Goal: Task Accomplishment & Management: Use online tool/utility

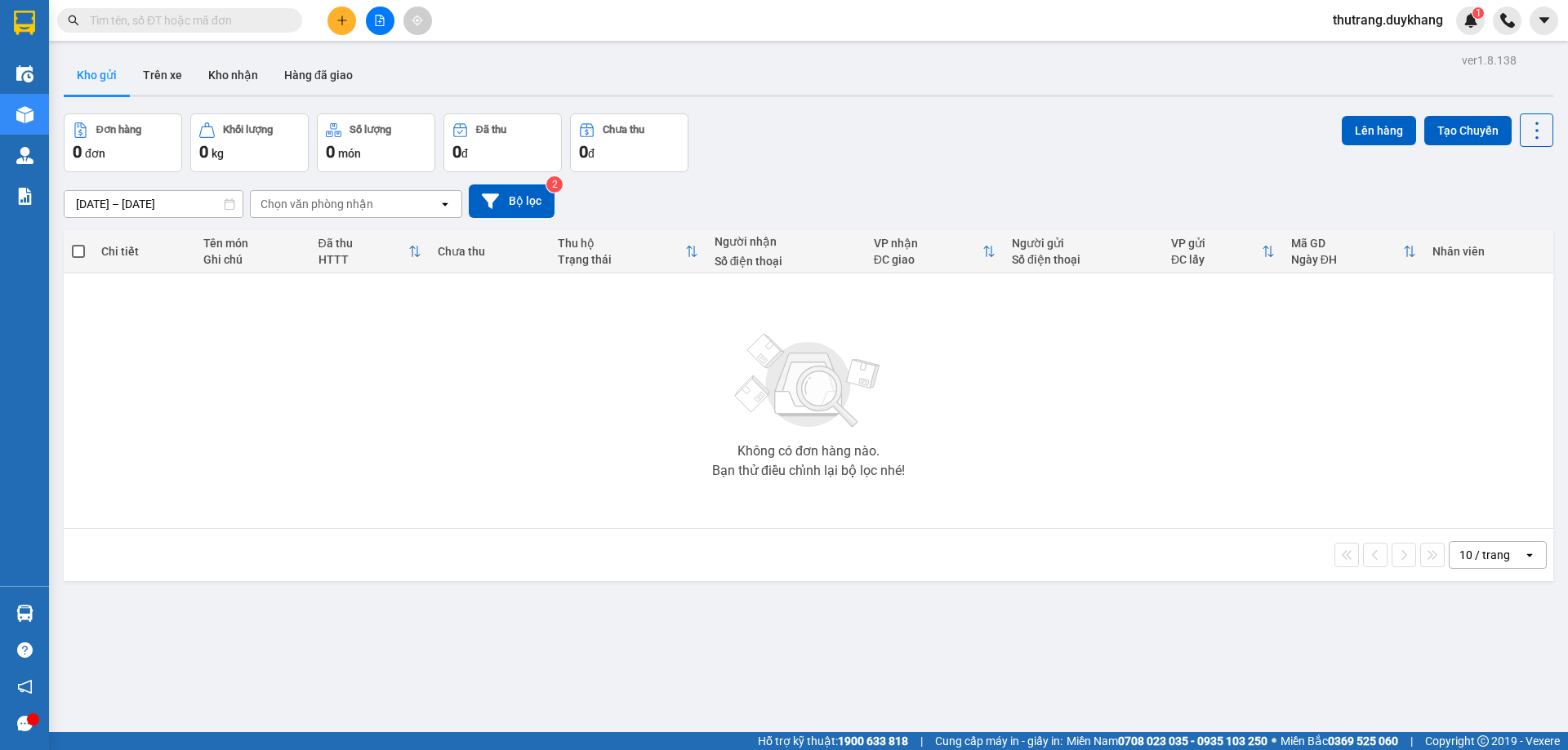
click at [335, 12] on button at bounding box center [342, 21] width 28 height 28
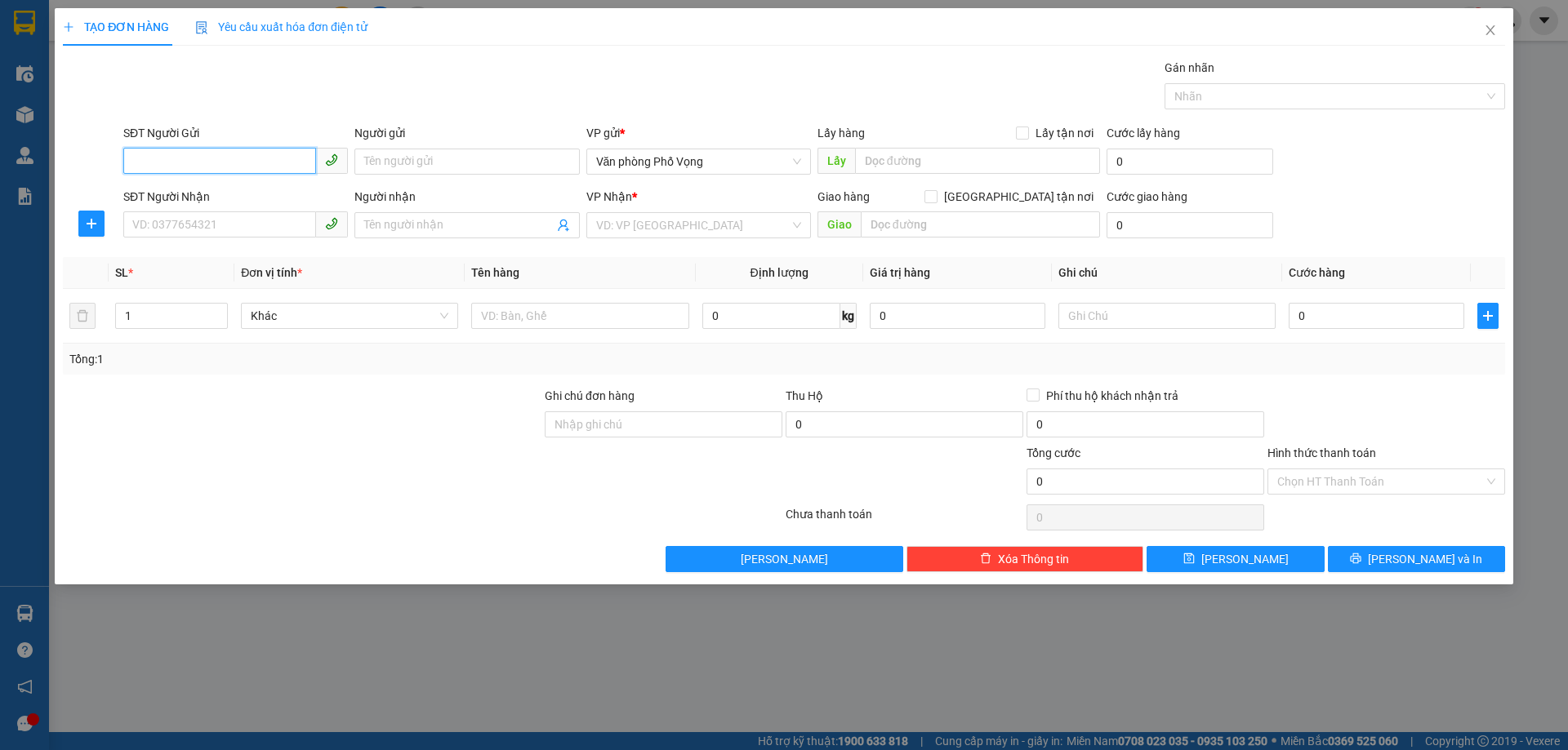
click at [256, 163] on input "SĐT Người Gửi" at bounding box center [220, 160] width 193 height 26
type input "0"
click at [278, 222] on input "SĐT Người Nhận" at bounding box center [220, 224] width 193 height 26
type input "0368969327"
click at [683, 228] on input "search" at bounding box center [692, 226] width 193 height 25
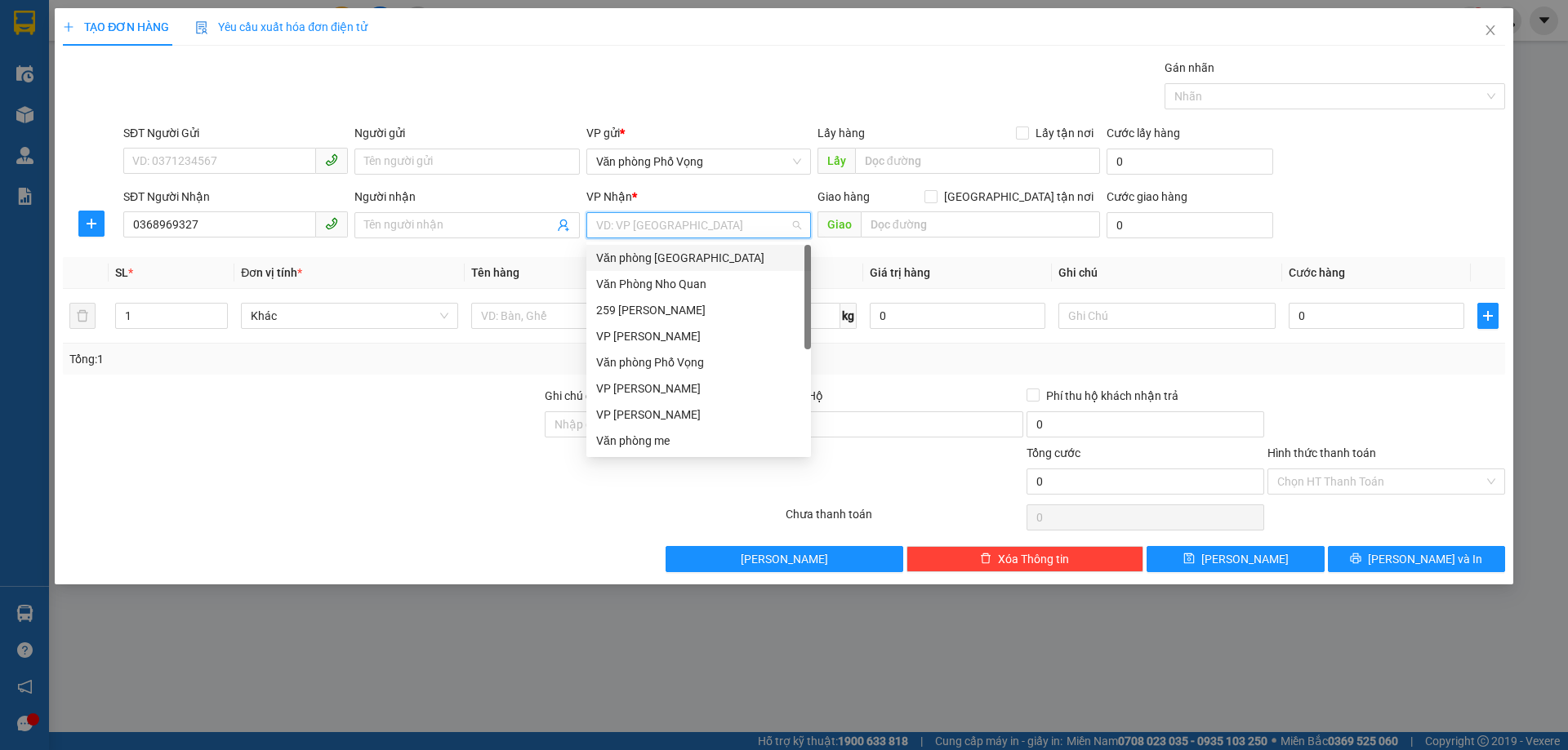
click at [683, 265] on div "Văn phòng [GEOGRAPHIC_DATA]" at bounding box center [698, 258] width 205 height 18
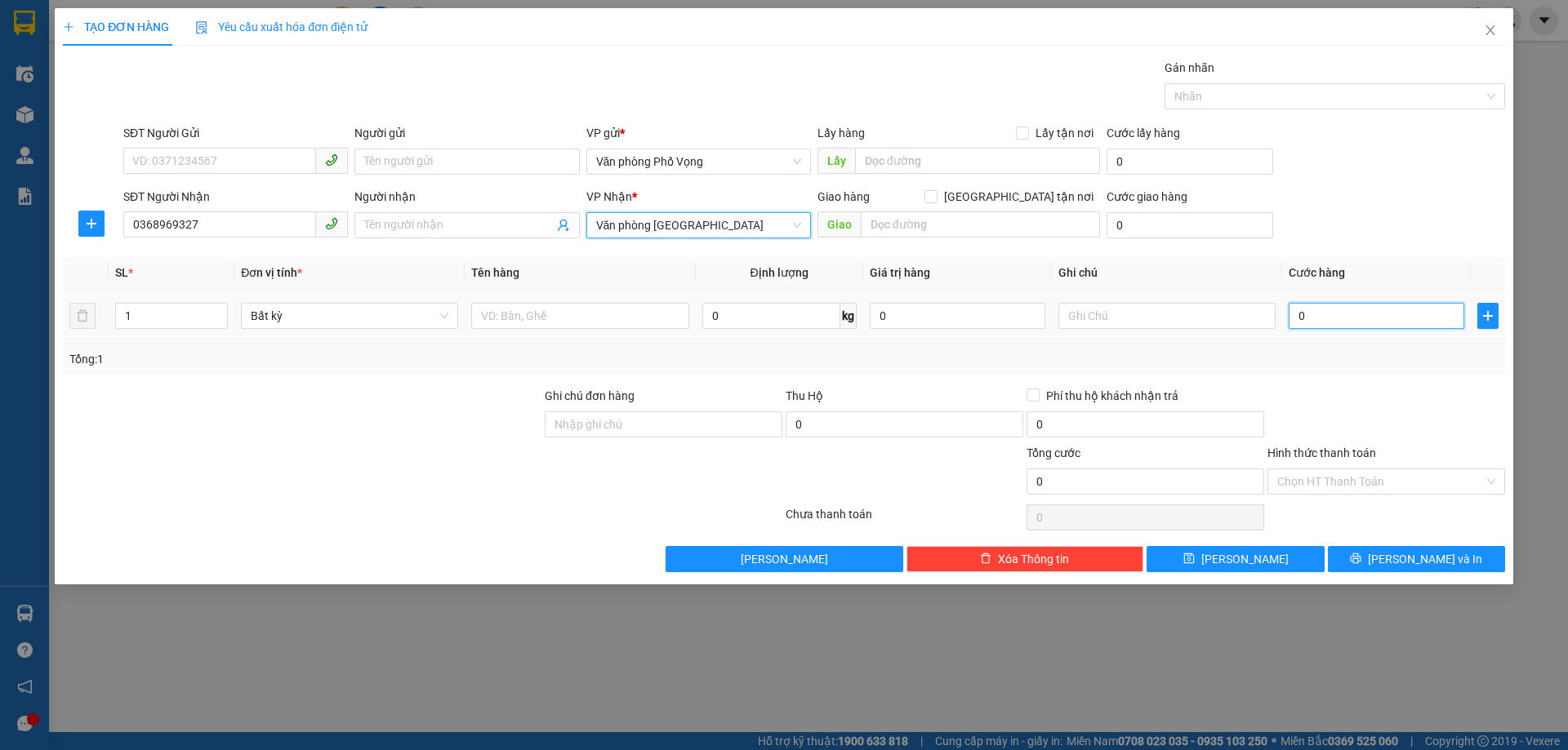
click at [1340, 316] on input "0" at bounding box center [1377, 315] width 176 height 26
type input "1"
type input "15"
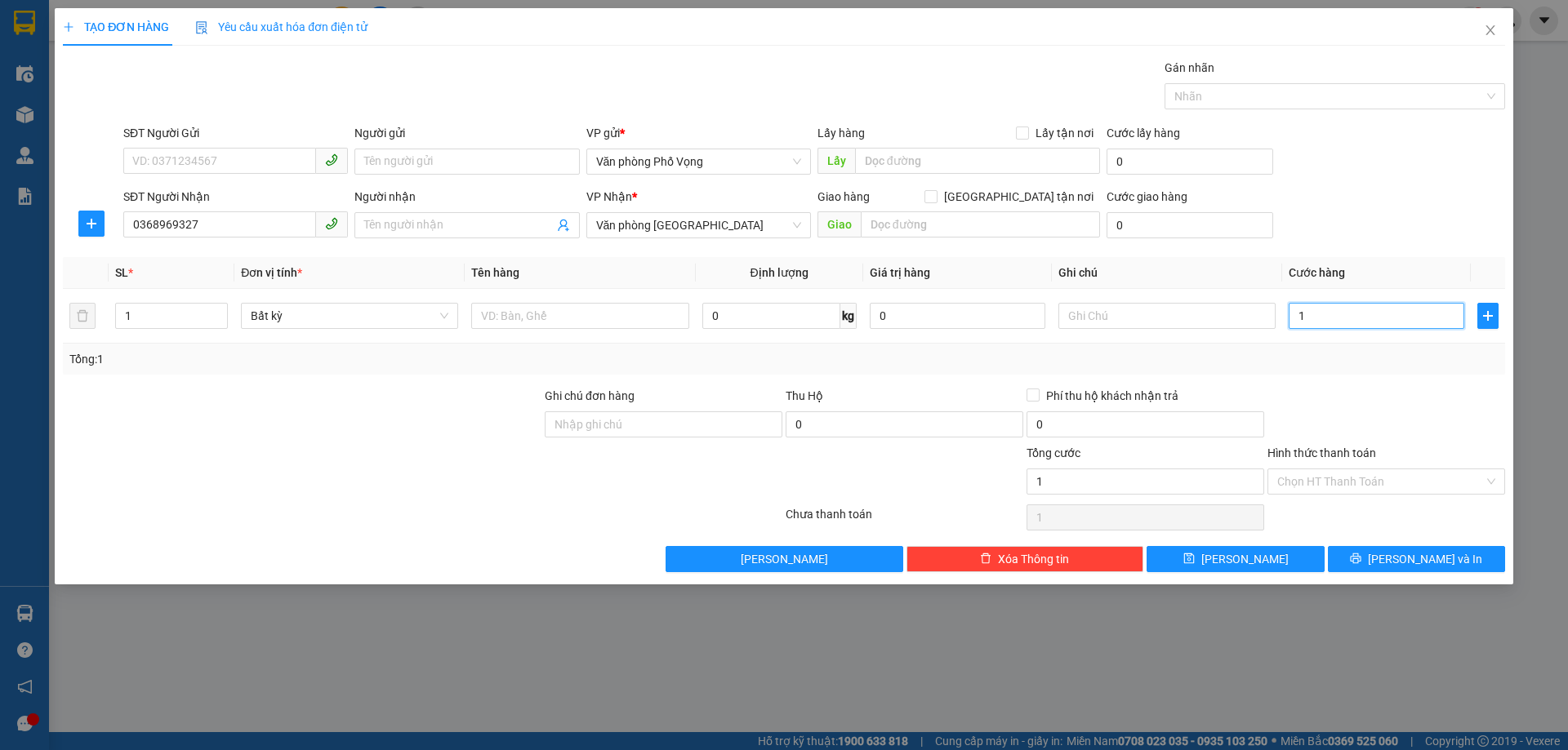
type input "15"
type input "150"
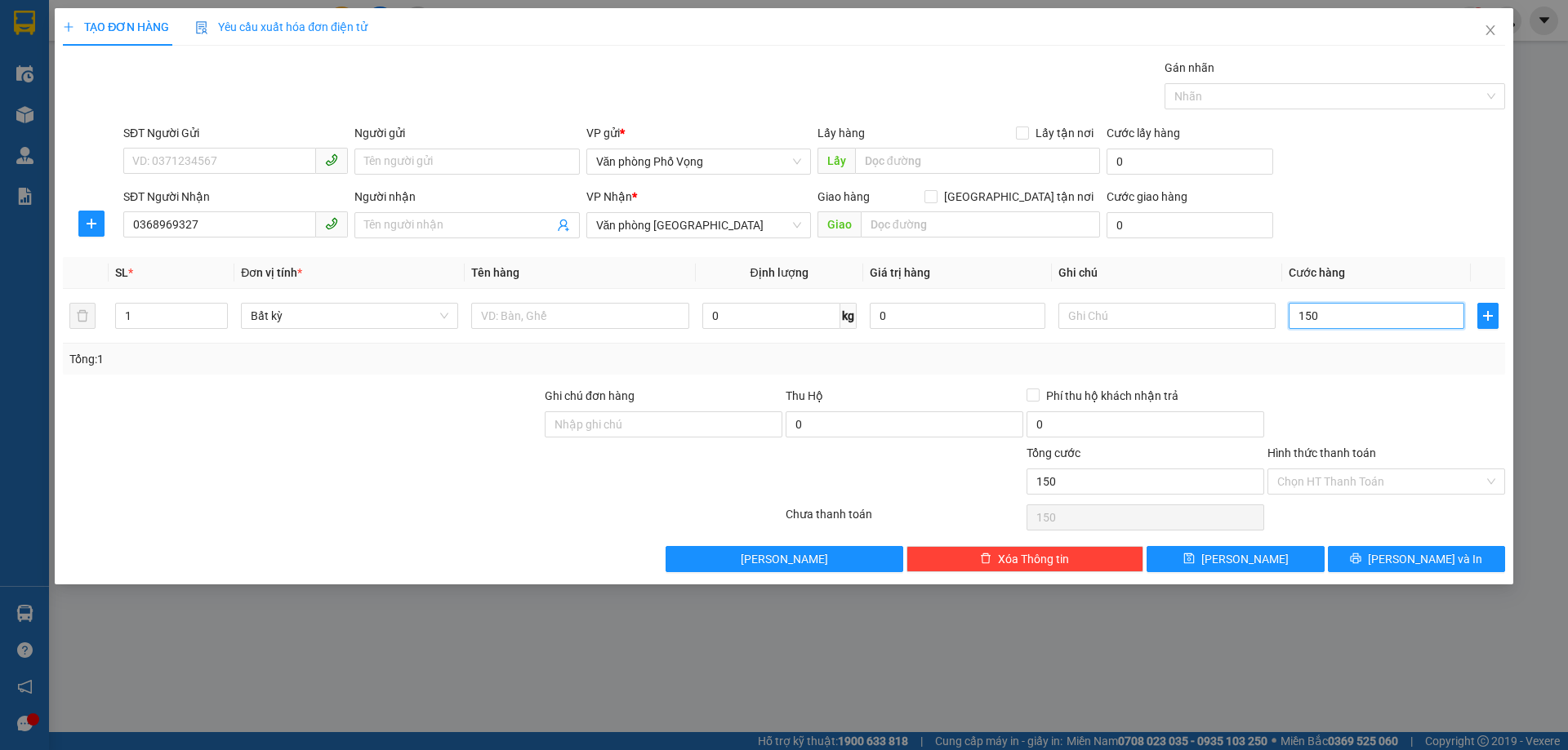
type input "1.500"
type input "15.000"
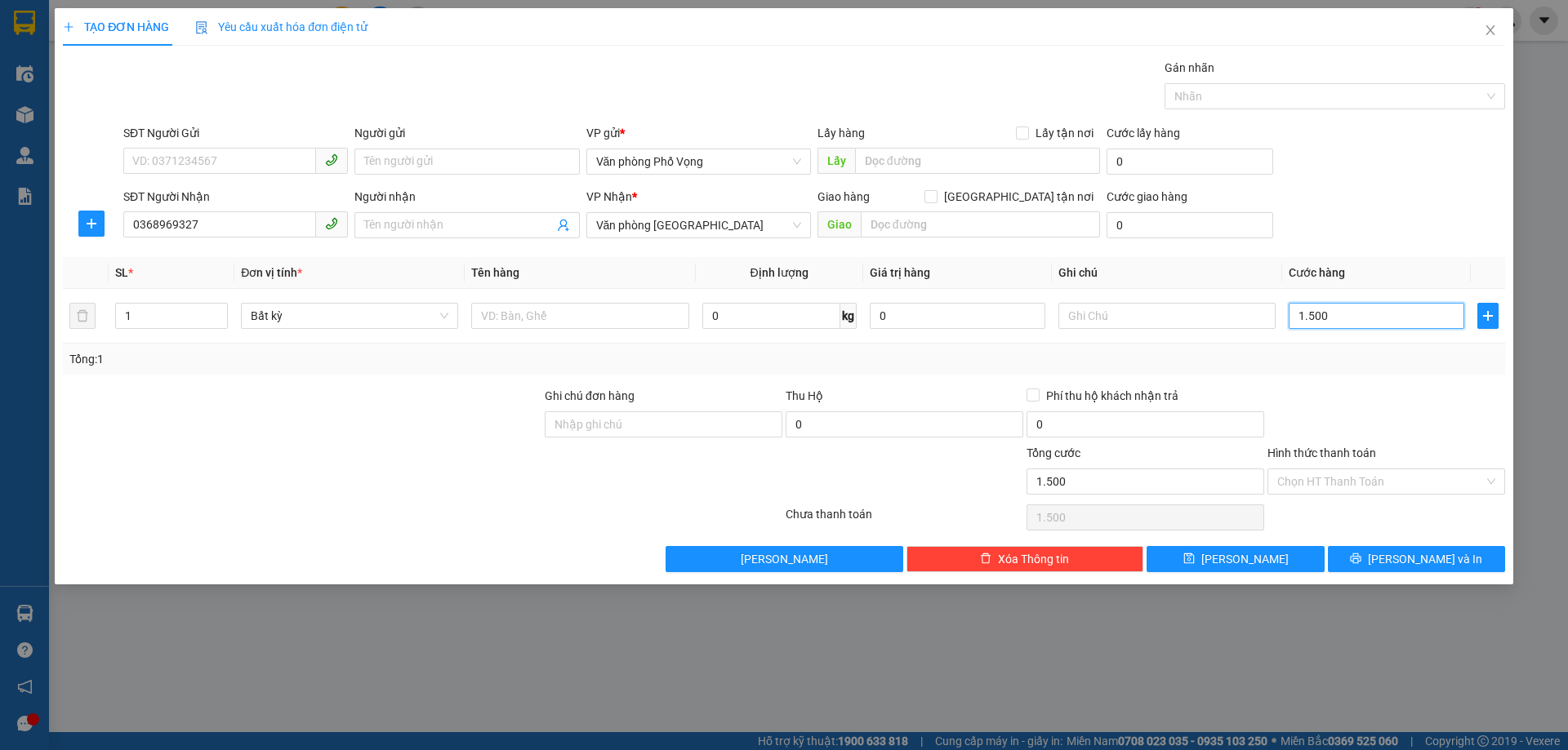
type input "15.000"
type input "150.000"
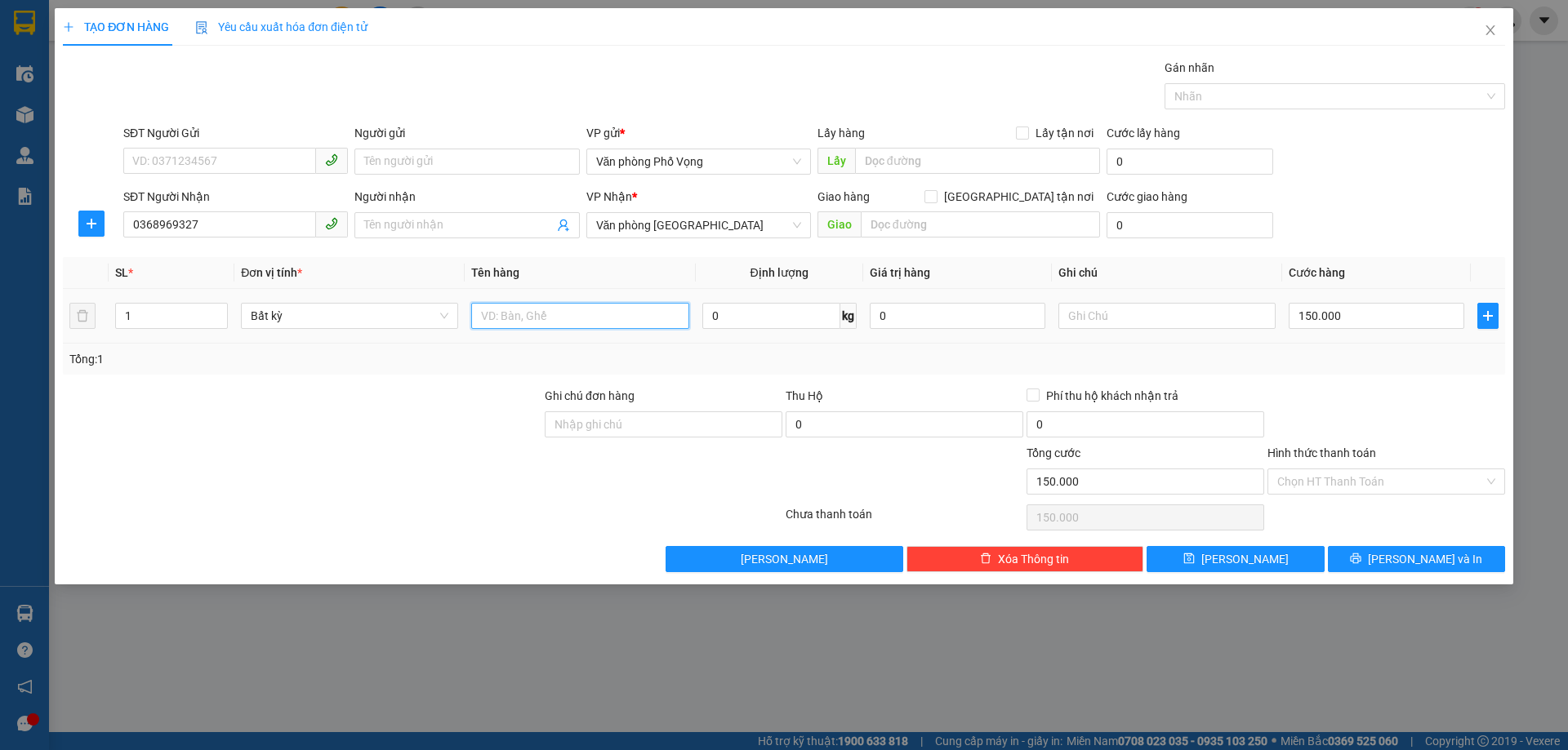
click at [576, 316] on input "text" at bounding box center [580, 315] width 217 height 26
type input "4tui +2vali"
click at [1276, 546] on button "[PERSON_NAME]" at bounding box center [1235, 558] width 178 height 26
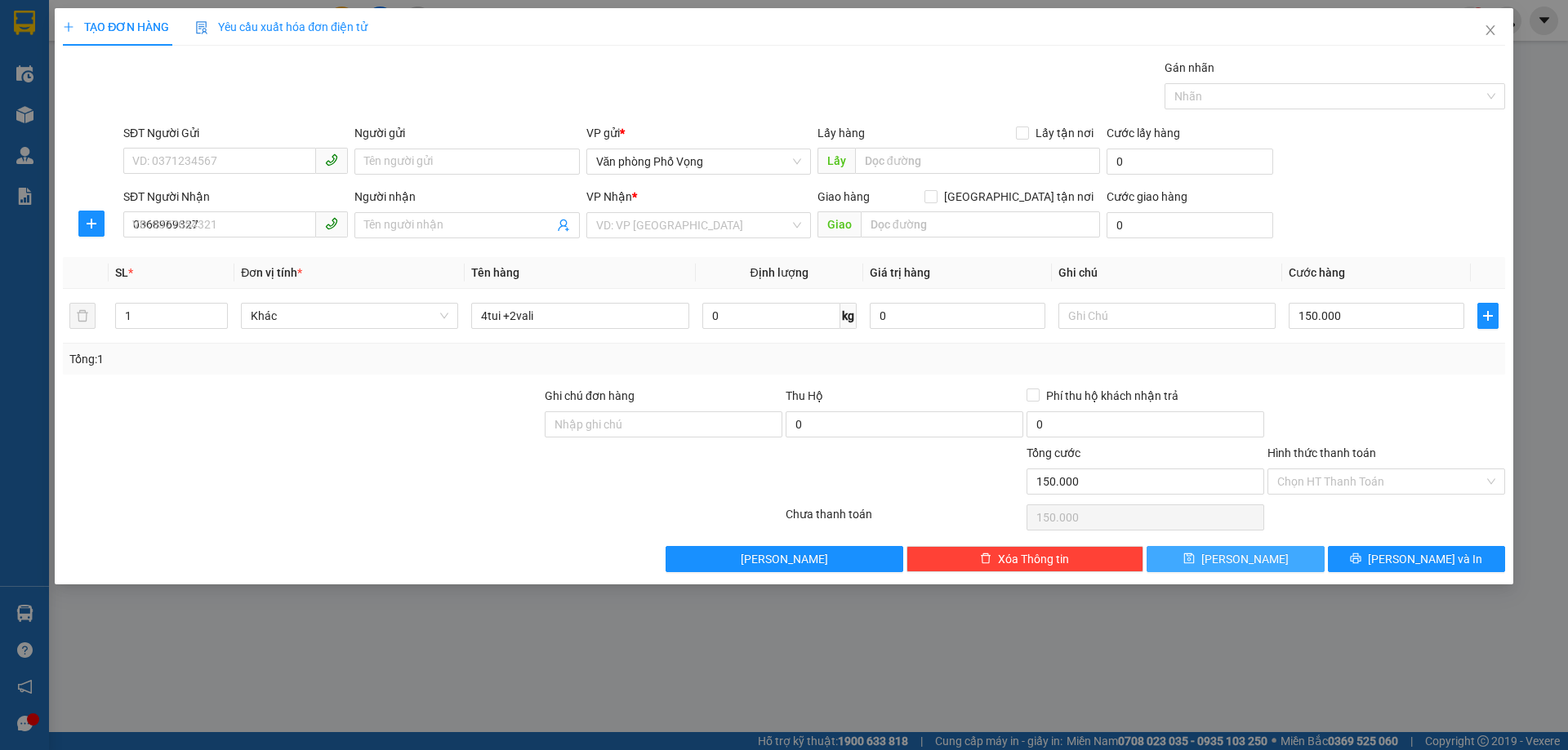
type input "0"
click at [1497, 22] on span "Close" at bounding box center [1490, 31] width 46 height 46
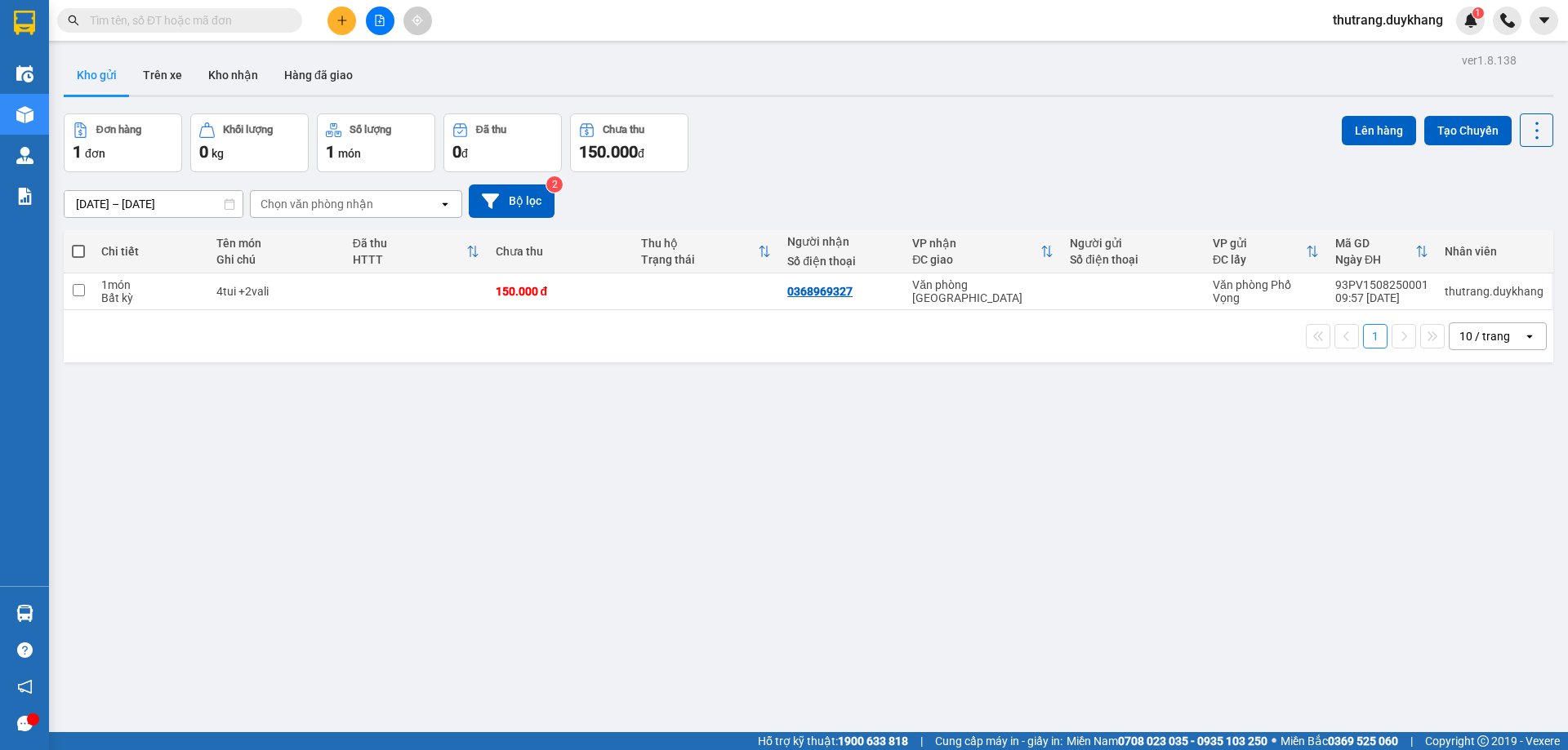
drag, startPoint x: 1497, startPoint y: 22, endPoint x: 1082, endPoint y: 164, distance: 438.6
click at [1082, 164] on div "Đơn hàng 1 đơn Khối lượng 0 kg Số lượng 1 món Đã thu 0 đ Chưa thu 150.000 đ Lên…" at bounding box center [808, 143] width 1490 height 59
click at [268, 289] on div "4tui +2vali" at bounding box center [276, 291] width 120 height 13
checkbox input "true"
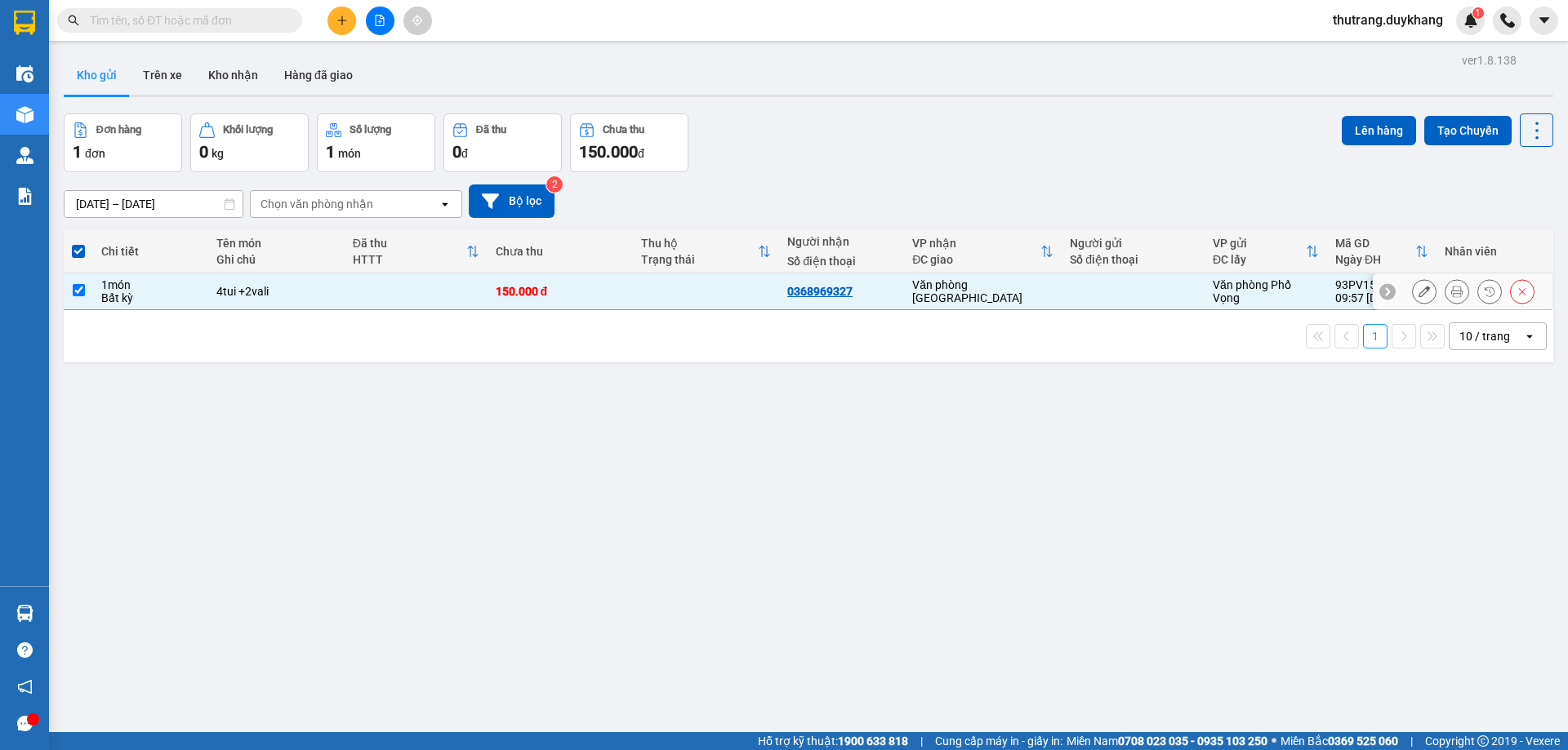
click at [1419, 295] on icon at bounding box center [1424, 291] width 12 height 12
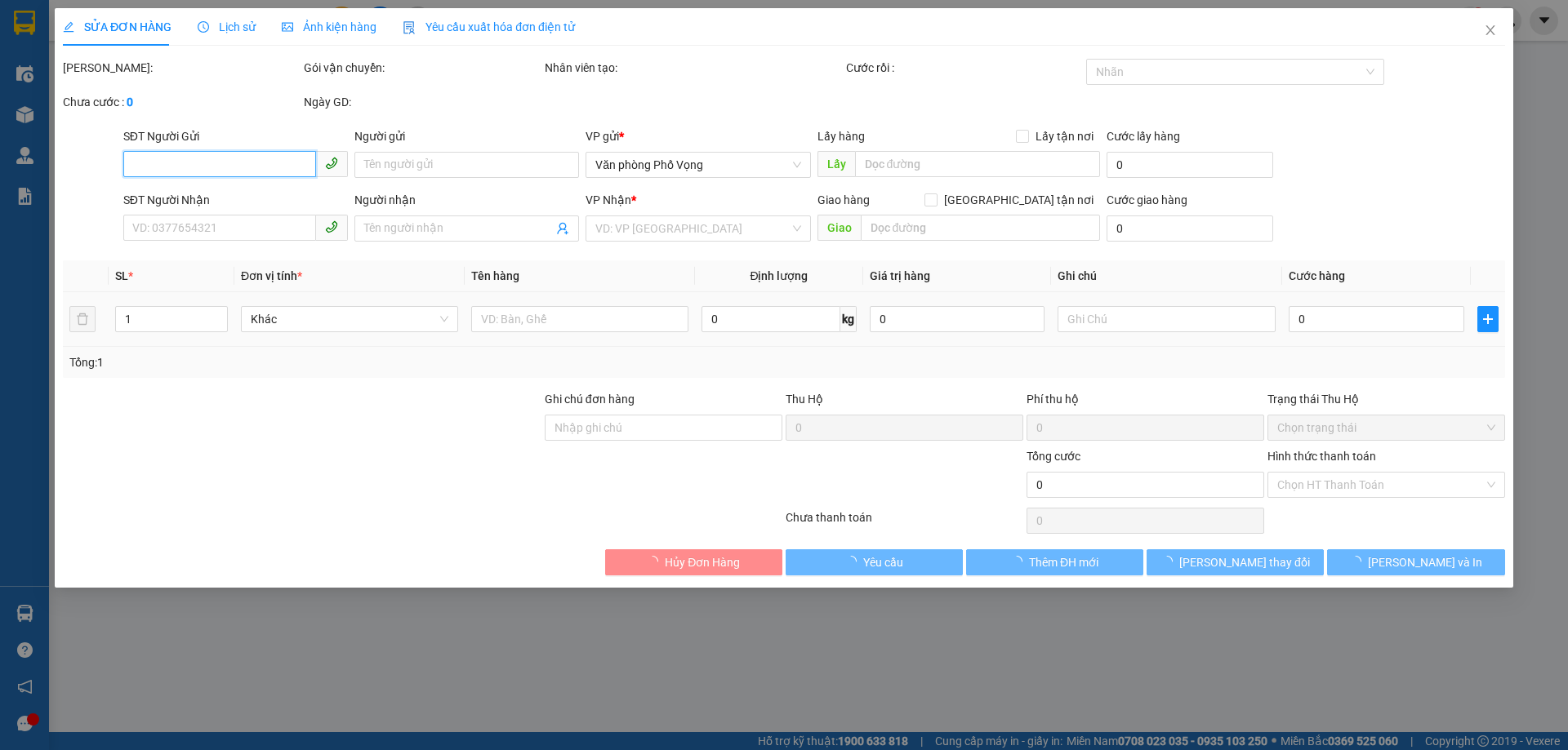
type input "0368969327"
type input "150.000"
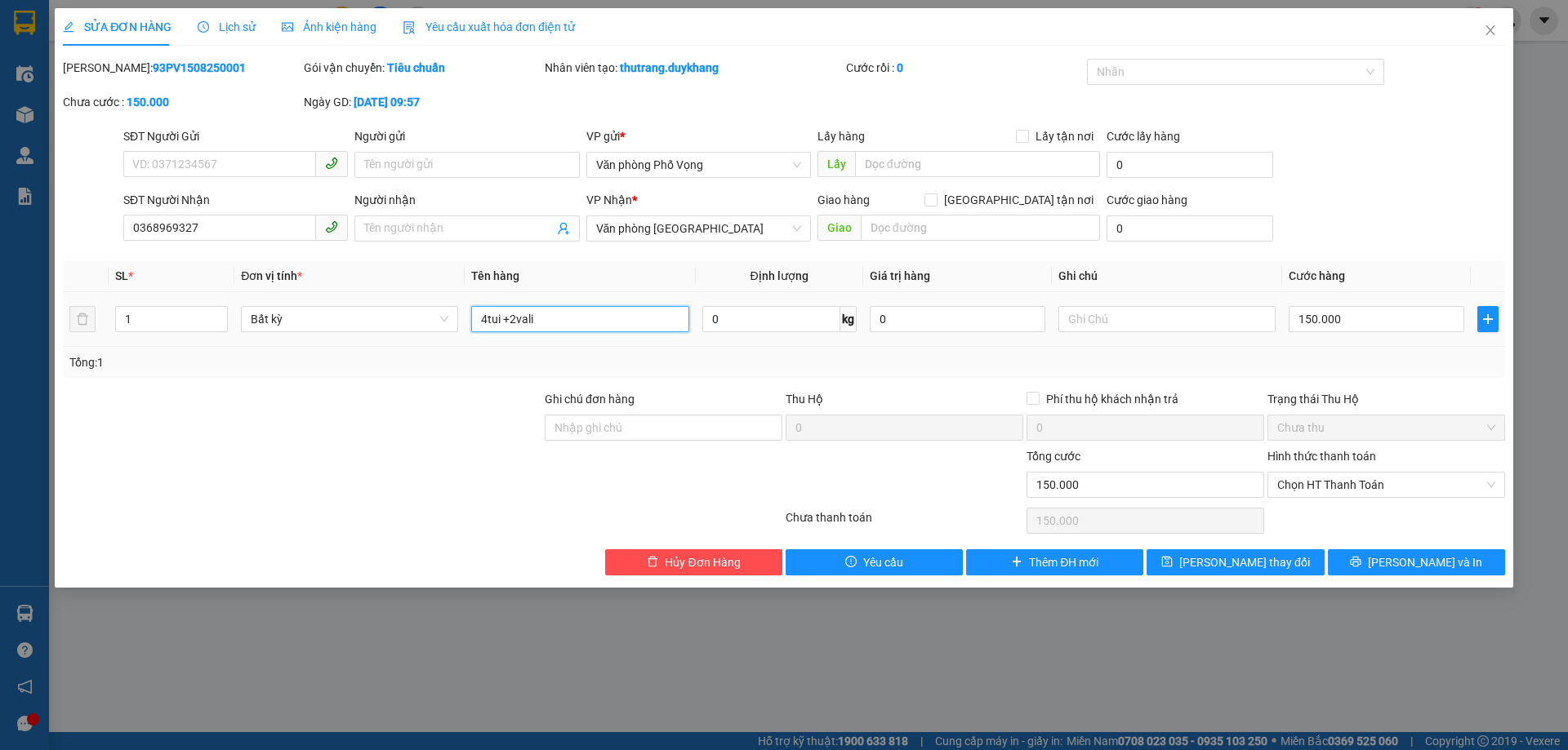
click at [547, 322] on input "4tui +2vali" at bounding box center [580, 319] width 217 height 26
click at [493, 319] on input "4tui +2vali" at bounding box center [580, 319] width 217 height 26
drag, startPoint x: 486, startPoint y: 320, endPoint x: 501, endPoint y: 321, distance: 15.0
click at [485, 320] on input "4tui +2vali" at bounding box center [580, 319] width 217 height 26
type input "5tui +2vali"
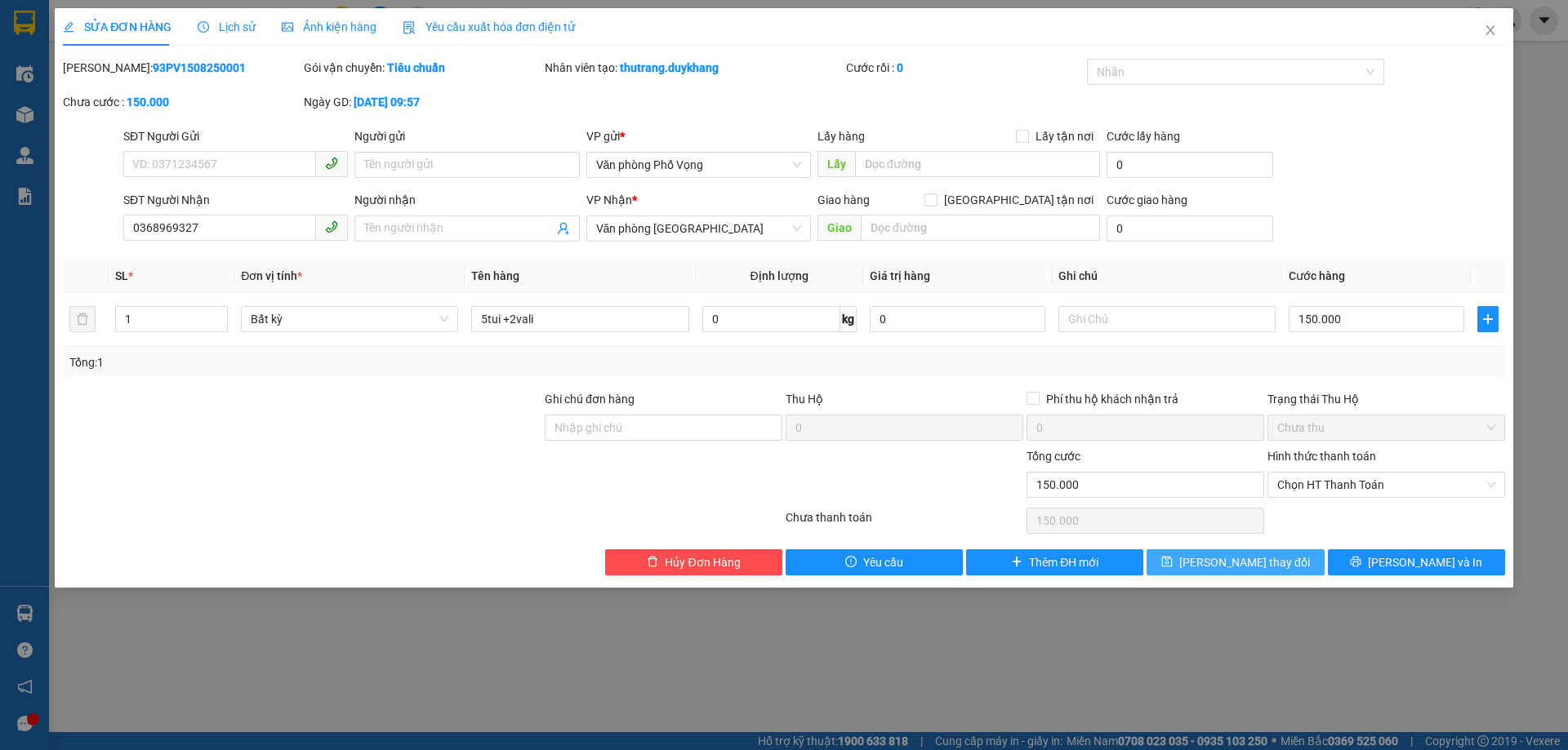
click at [1243, 567] on span "[PERSON_NAME] thay đổi" at bounding box center [1244, 562] width 130 height 18
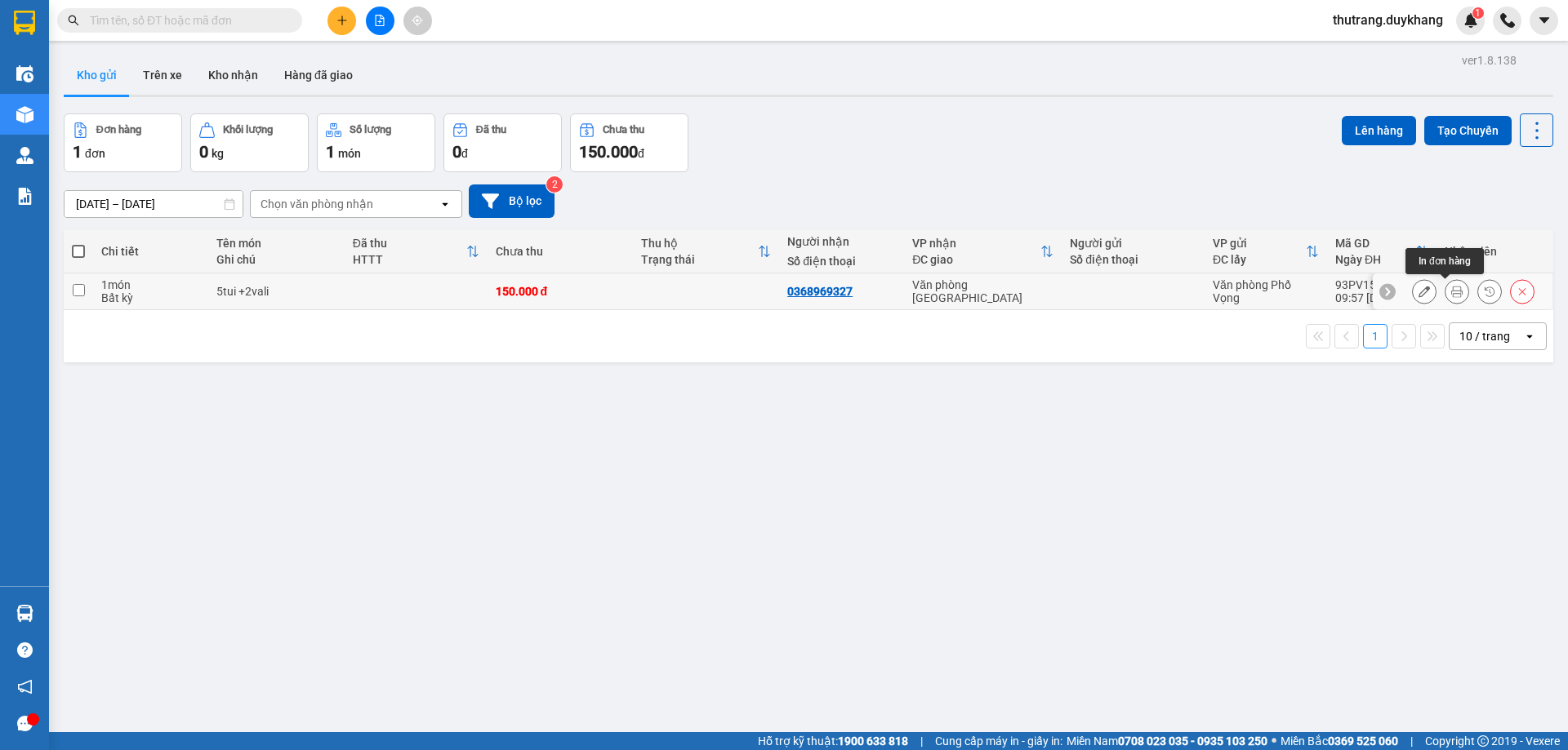
click at [1419, 295] on icon at bounding box center [1424, 291] width 12 height 12
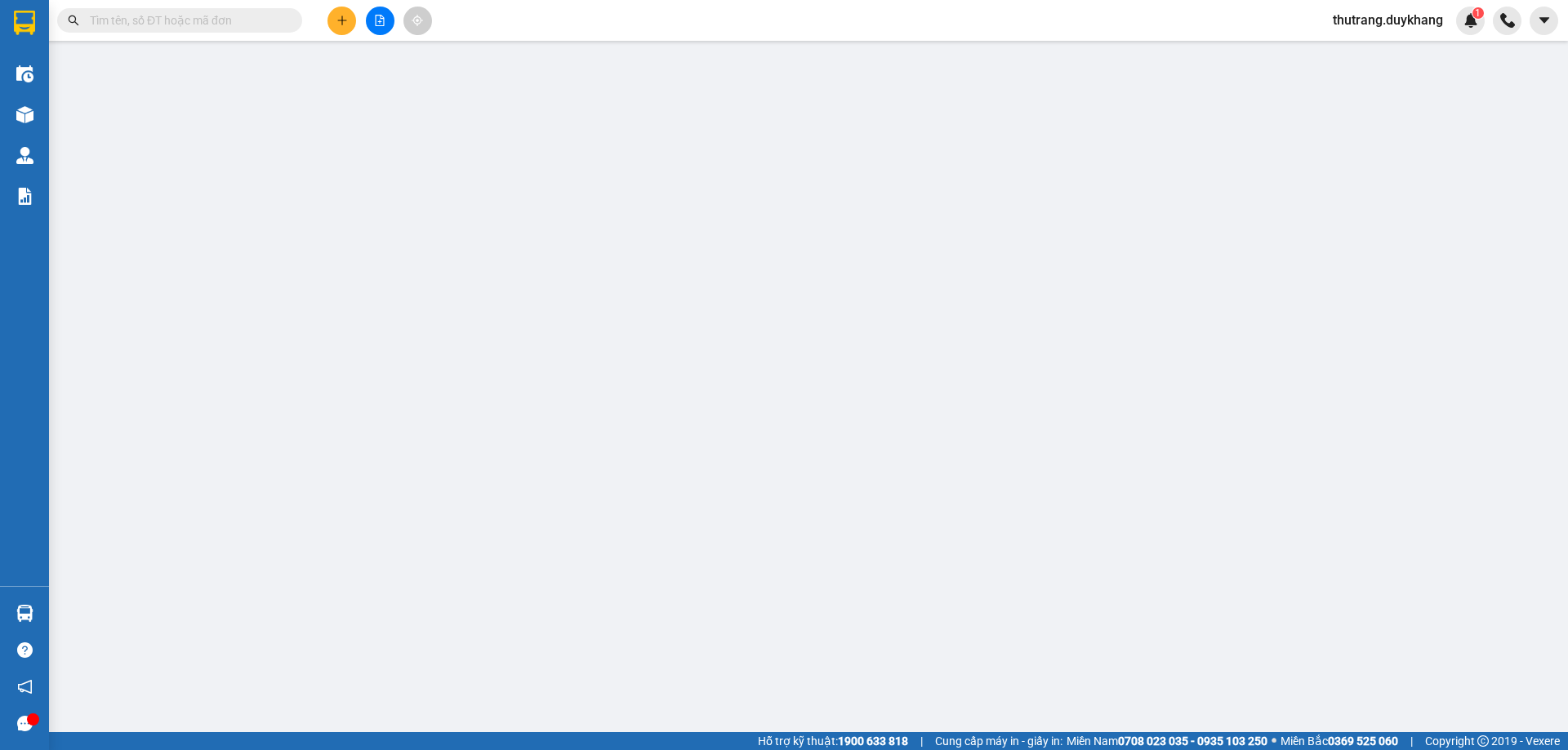
type input "0368969327"
type input "150.000"
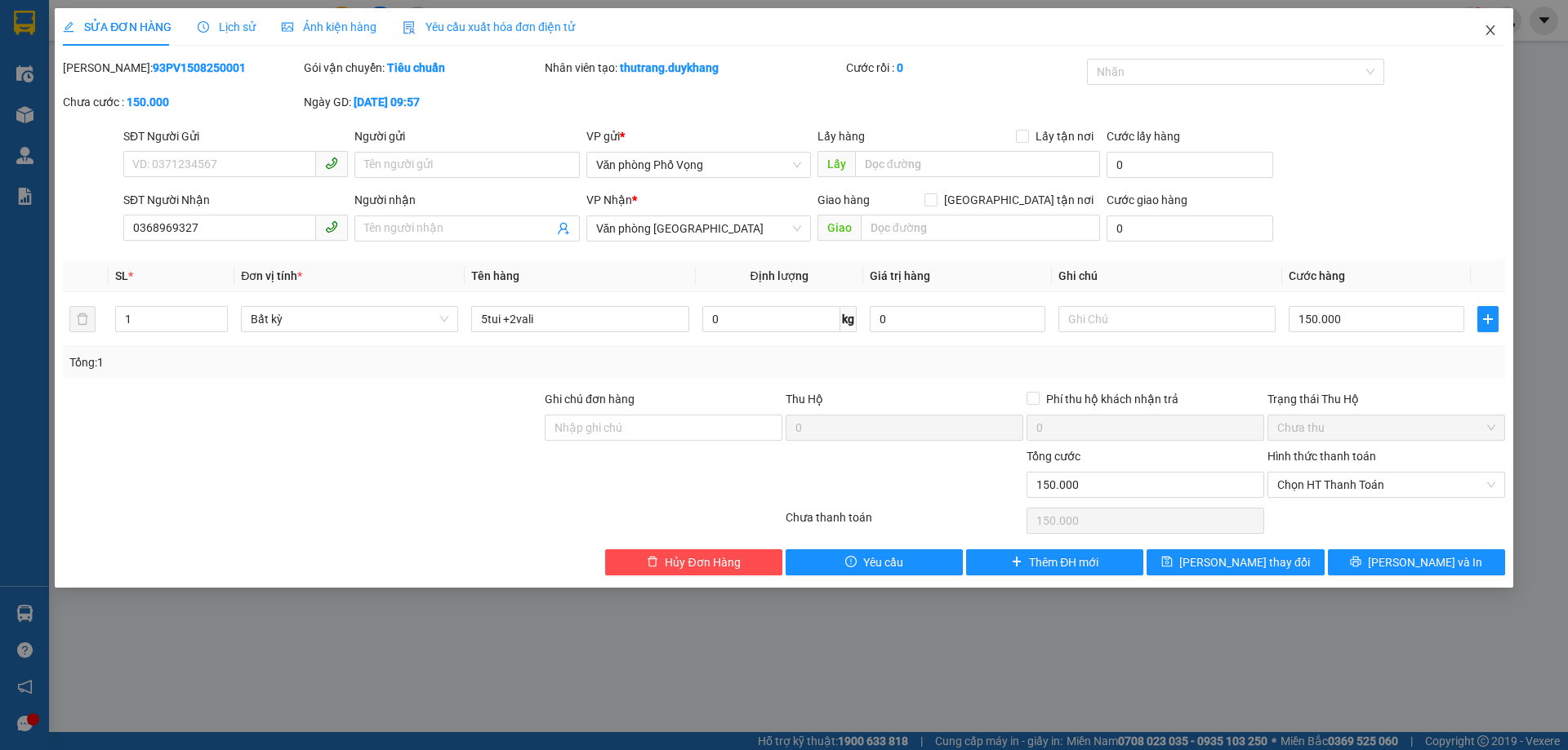
click at [1494, 24] on span "Close" at bounding box center [1490, 31] width 46 height 46
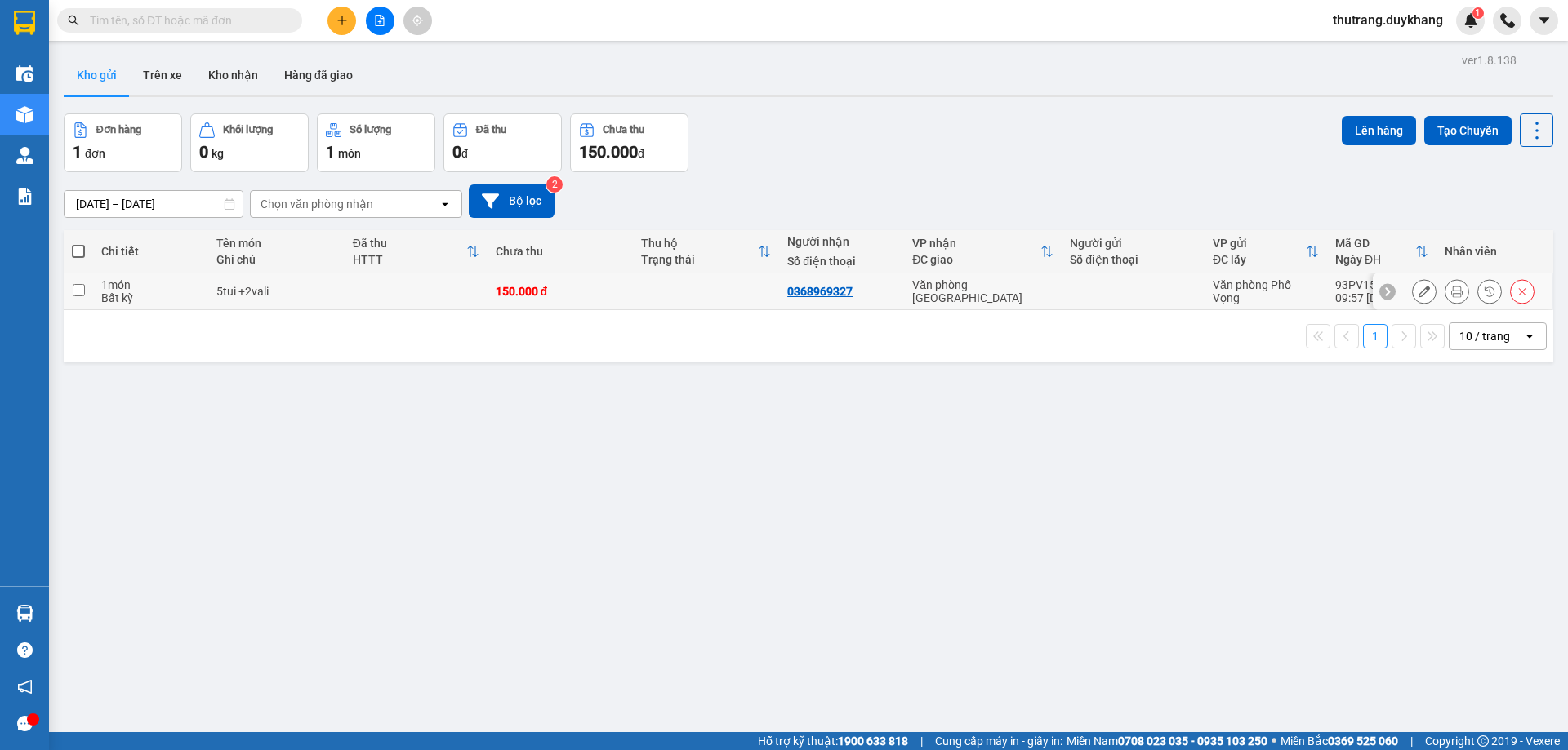
click at [1062, 290] on td at bounding box center [1133, 292] width 143 height 37
checkbox input "true"
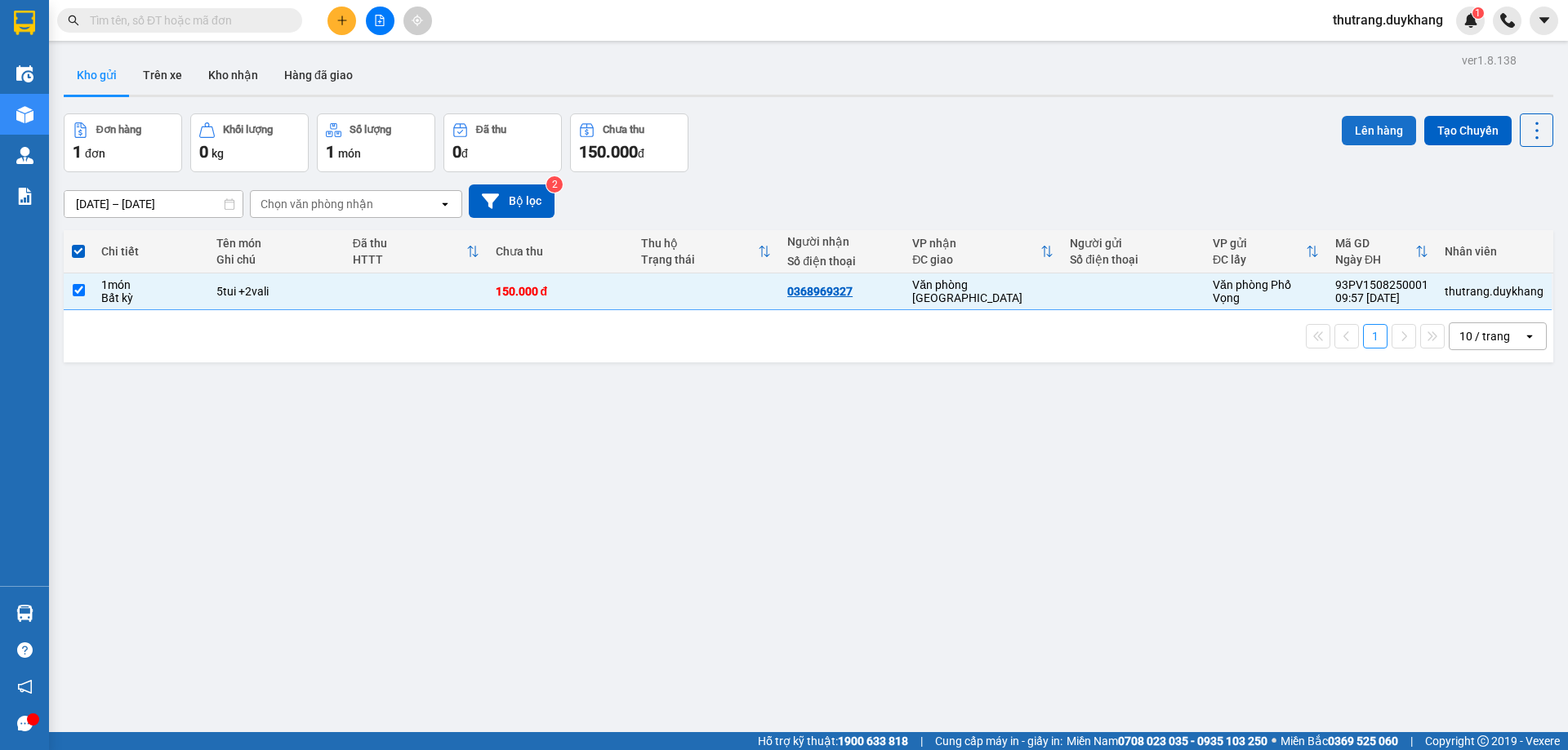
click at [1370, 129] on button "Lên hàng" at bounding box center [1380, 130] width 75 height 29
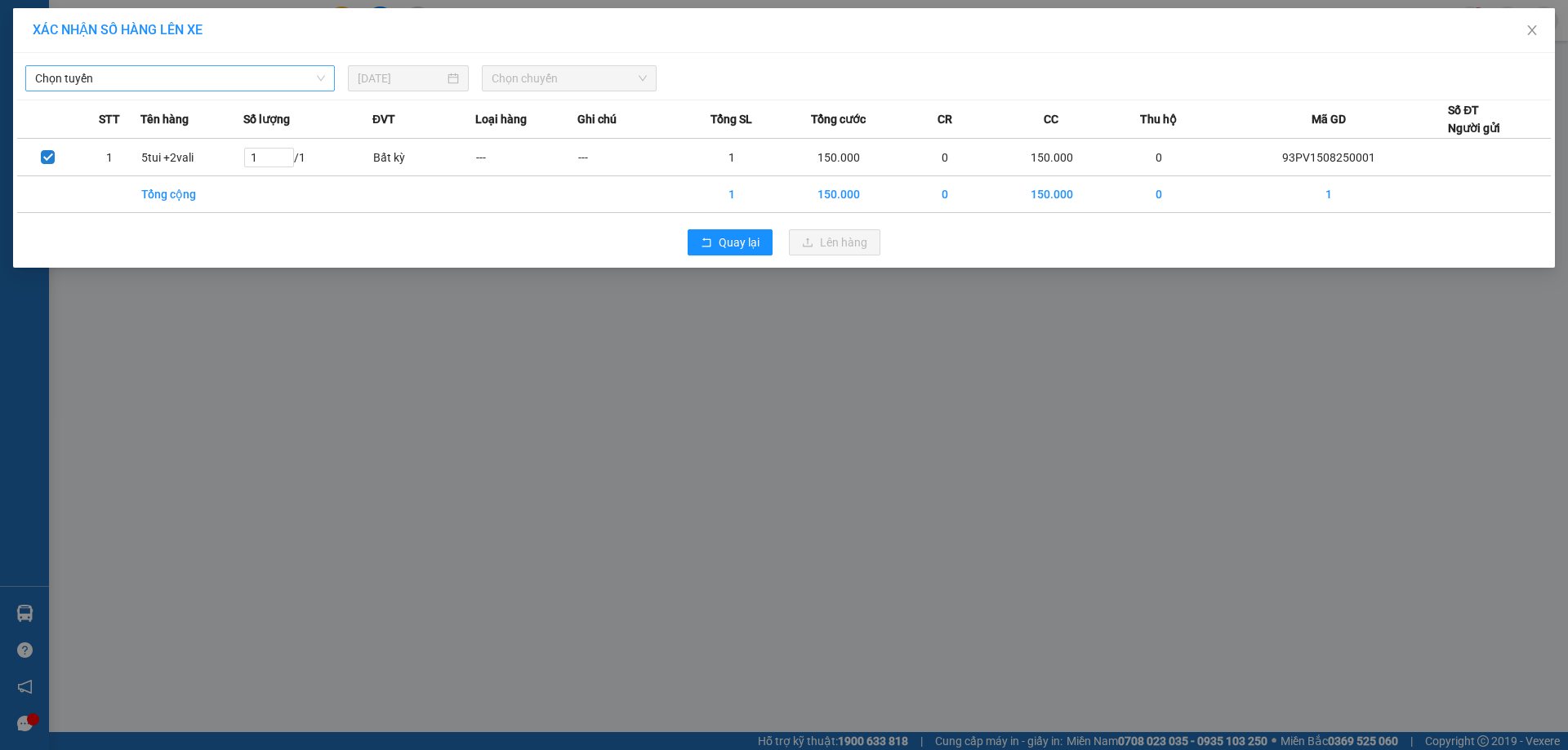
click at [282, 75] on span "Chọn tuyến" at bounding box center [179, 79] width 290 height 25
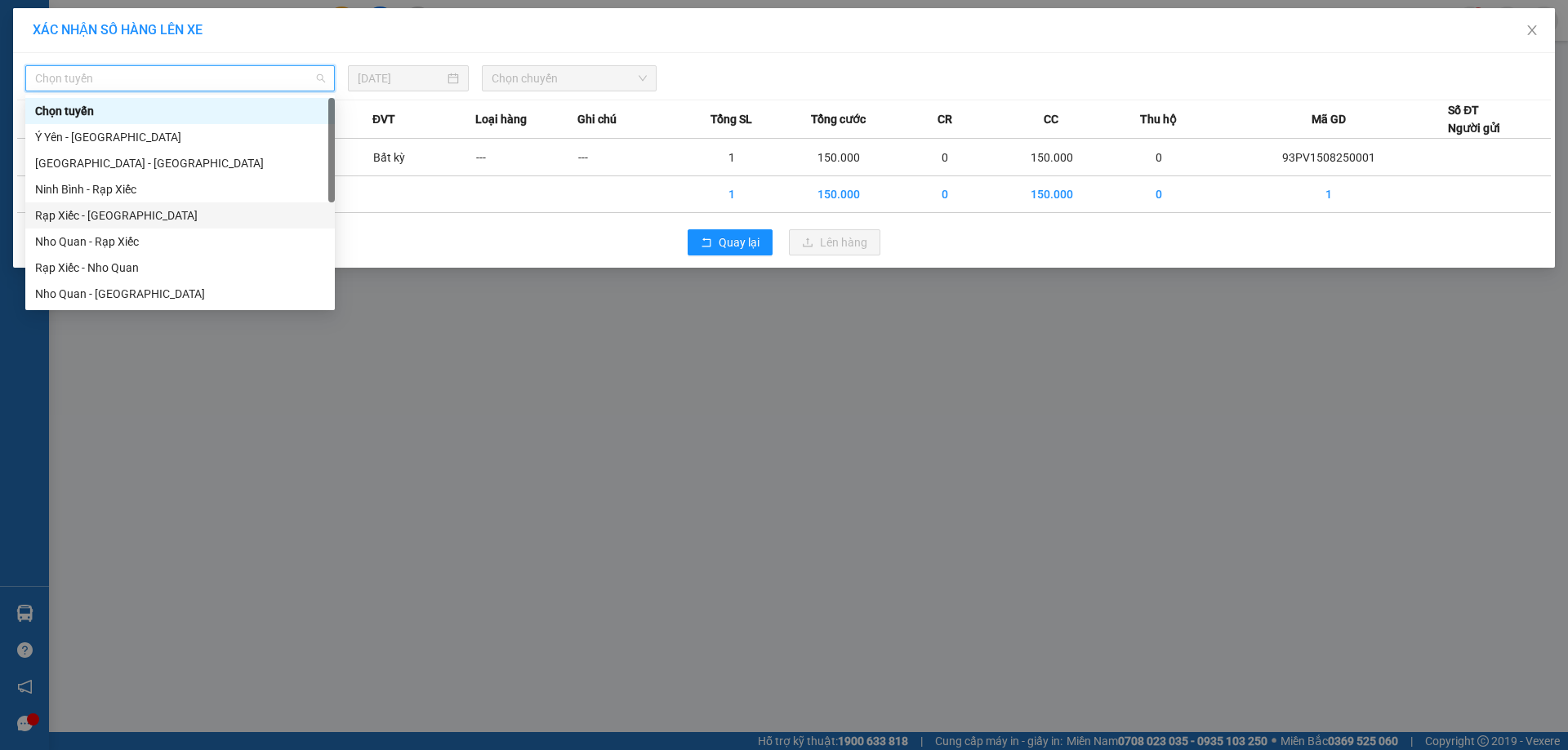
scroll to position [78, 0]
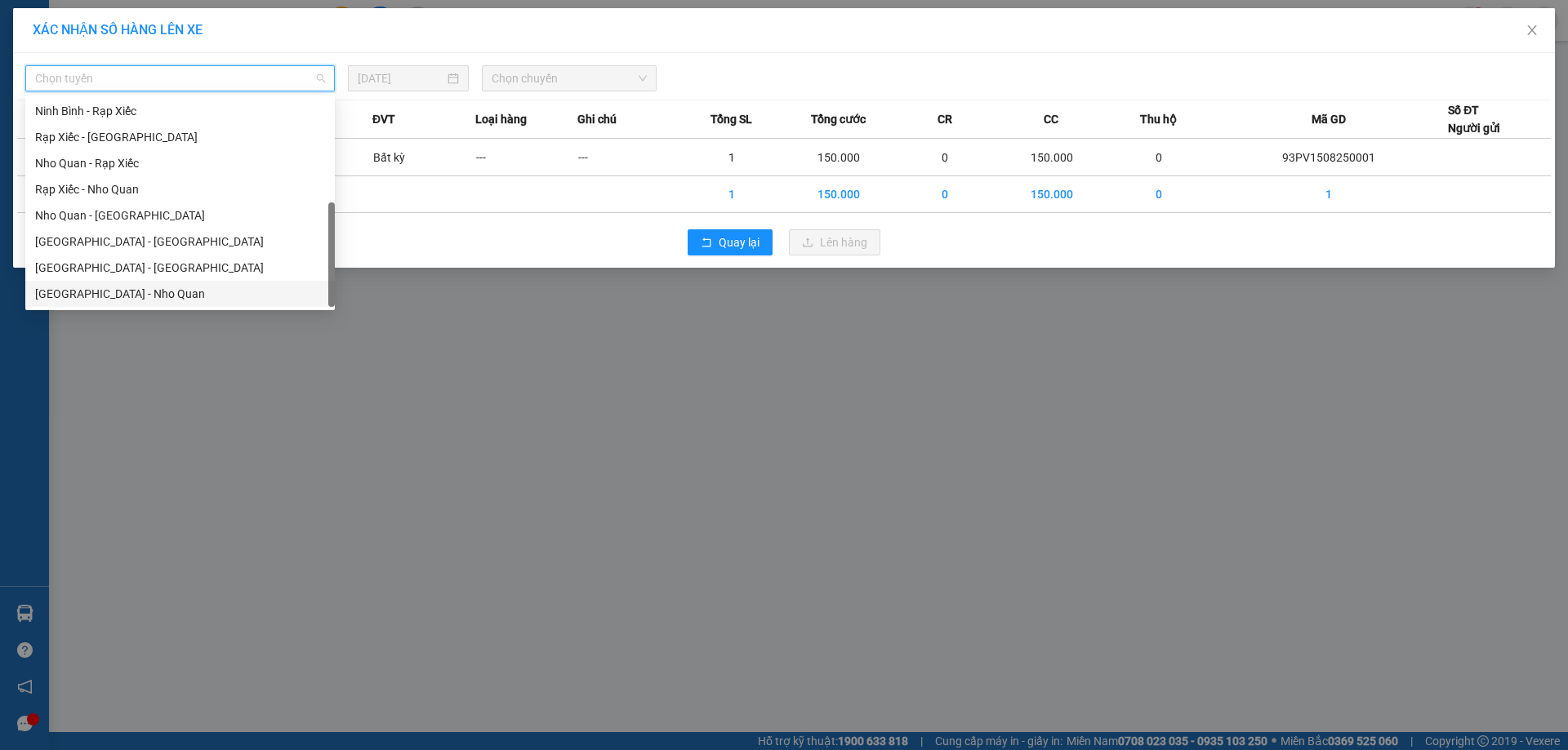
click at [144, 295] on div "[GEOGRAPHIC_DATA] - Nho Quan" at bounding box center [179, 294] width 290 height 18
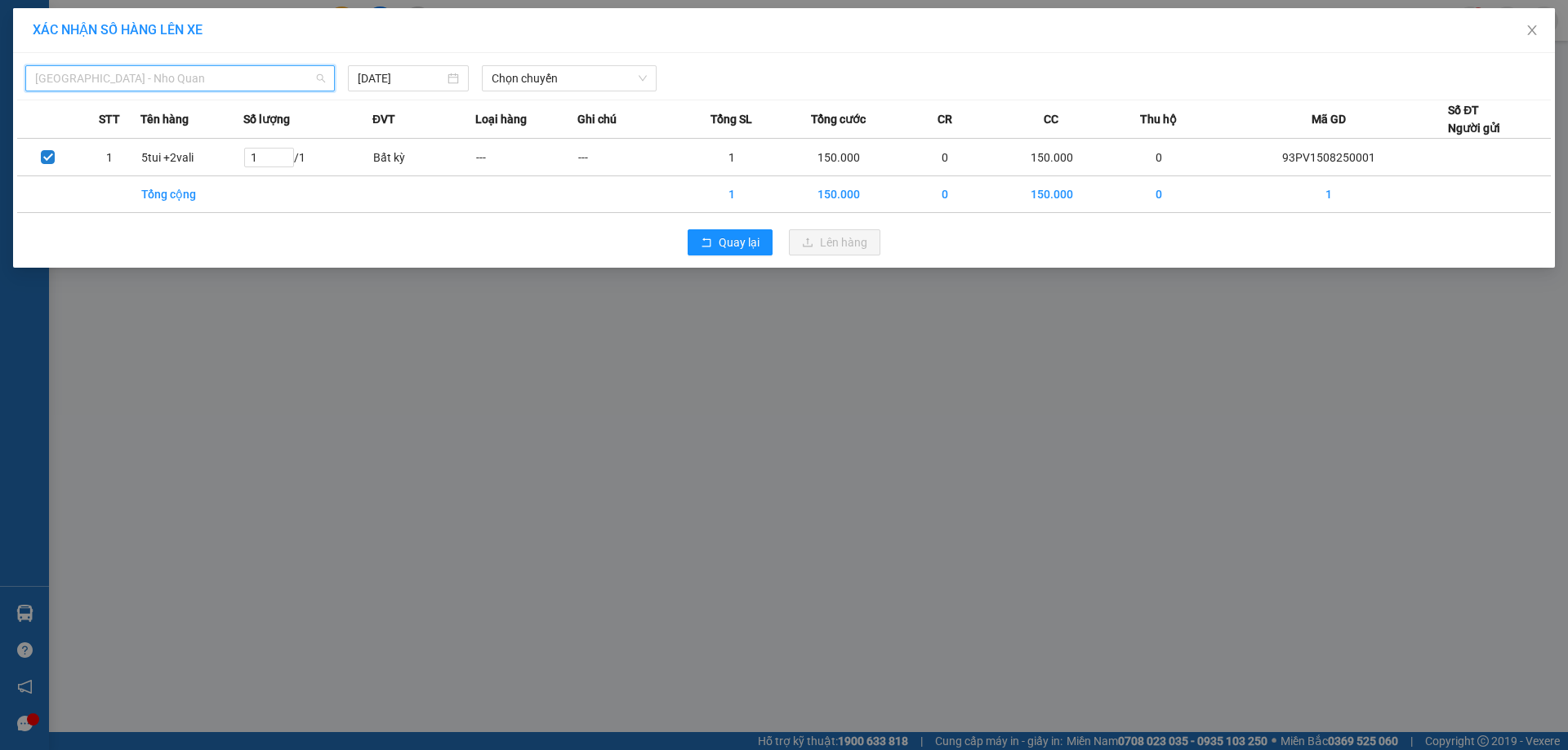
click at [179, 76] on span "[GEOGRAPHIC_DATA] - Nho Quan" at bounding box center [179, 79] width 290 height 25
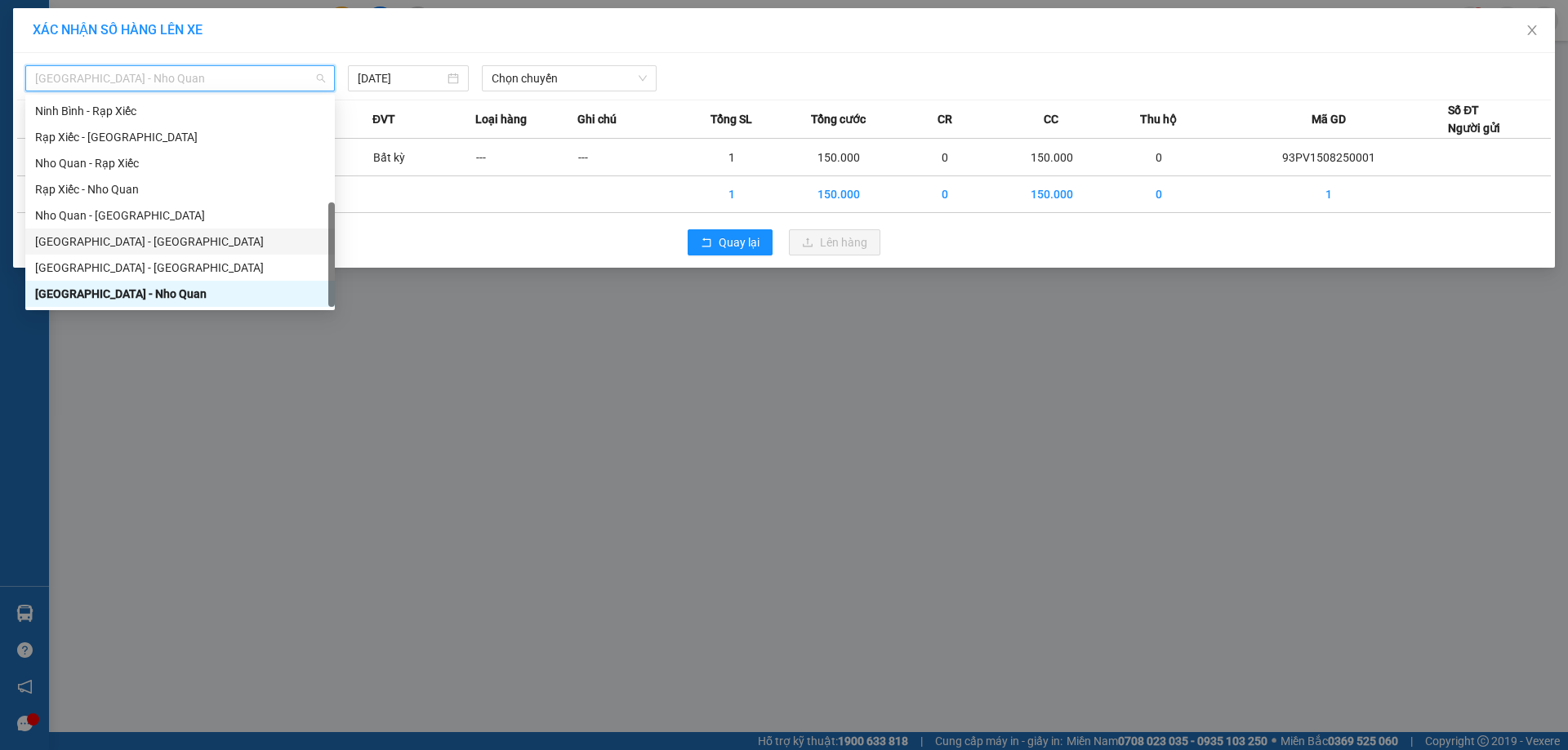
click at [159, 242] on div "[GEOGRAPHIC_DATA] - [GEOGRAPHIC_DATA]" at bounding box center [179, 241] width 290 height 18
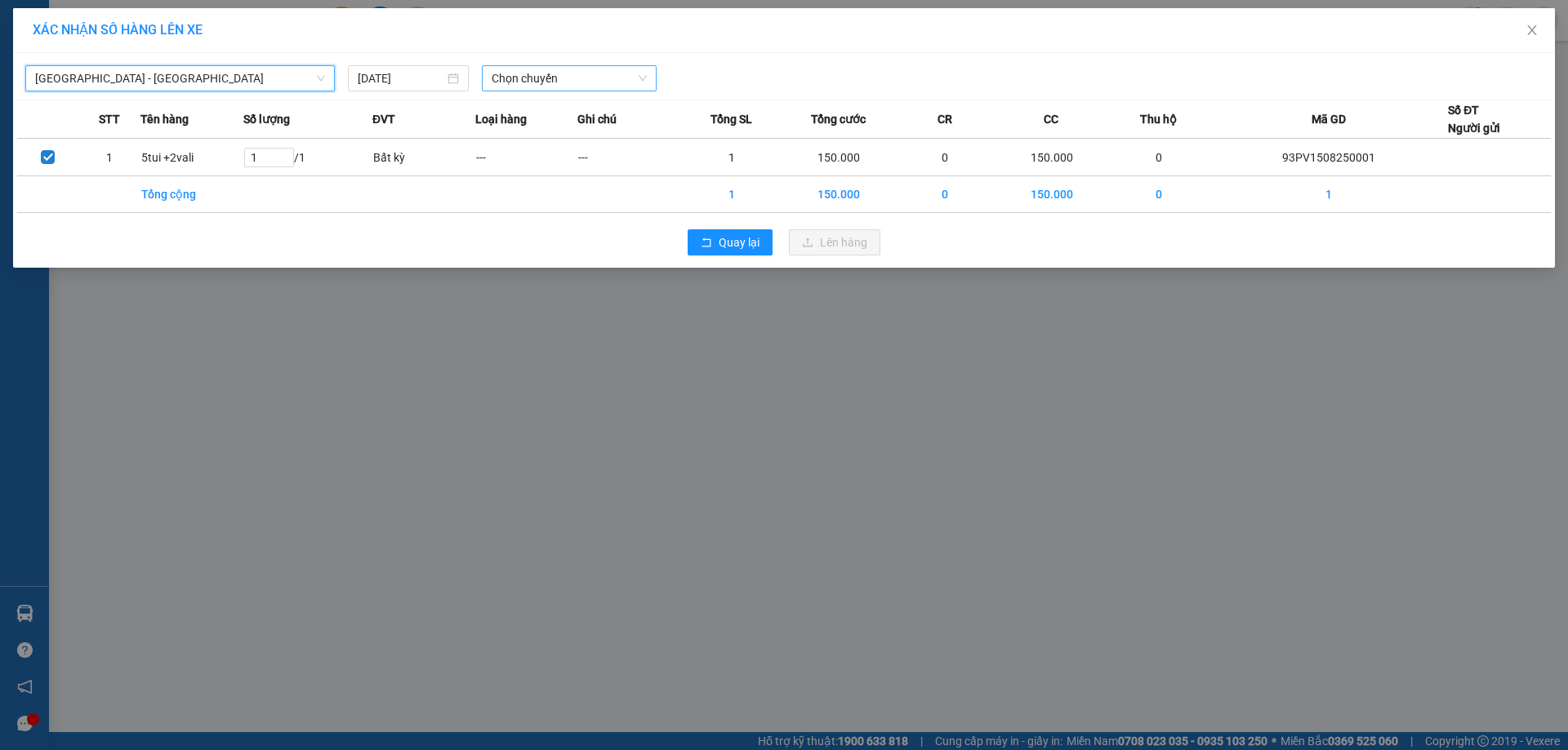
click at [513, 79] on span "Chọn chuyến" at bounding box center [569, 79] width 155 height 25
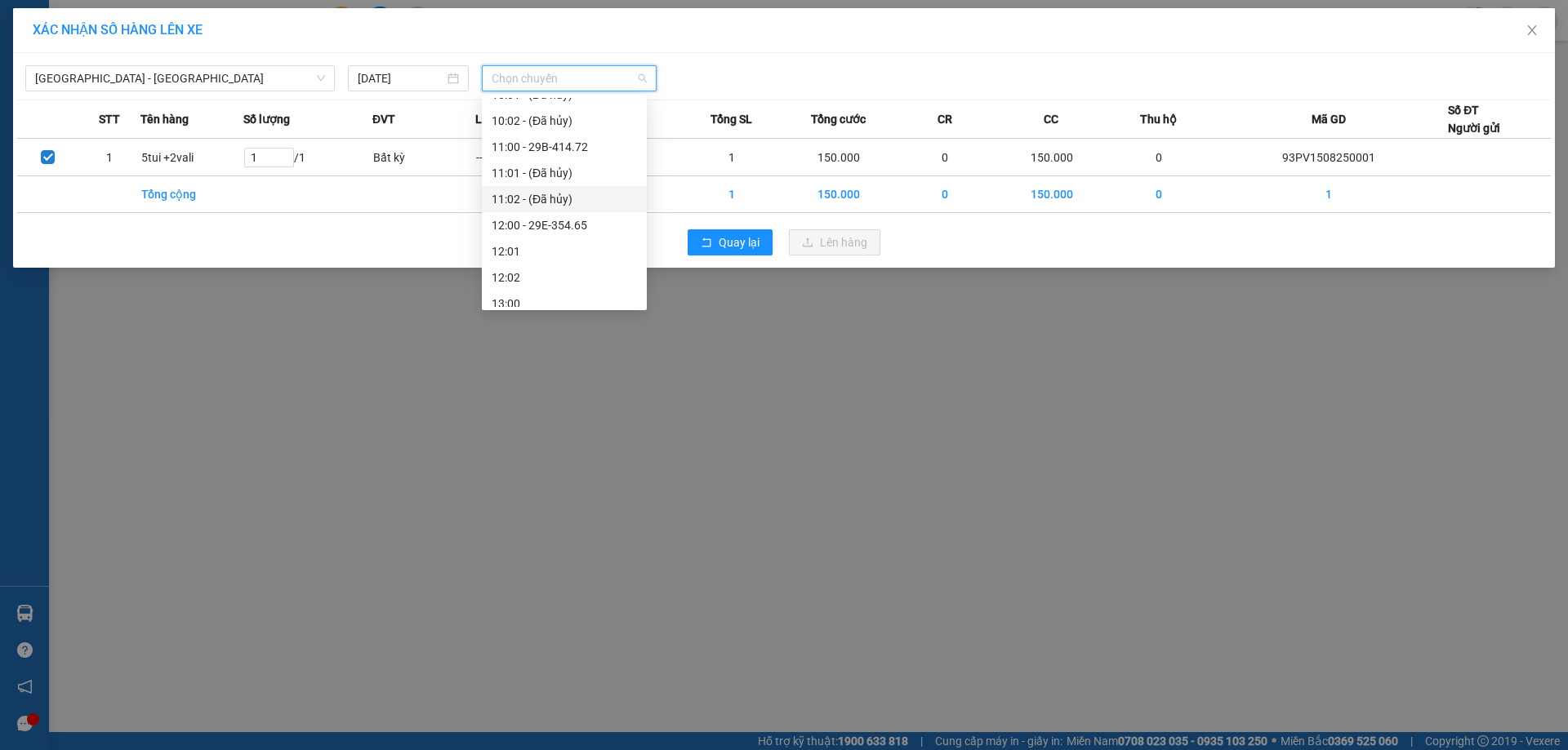
scroll to position [327, 0]
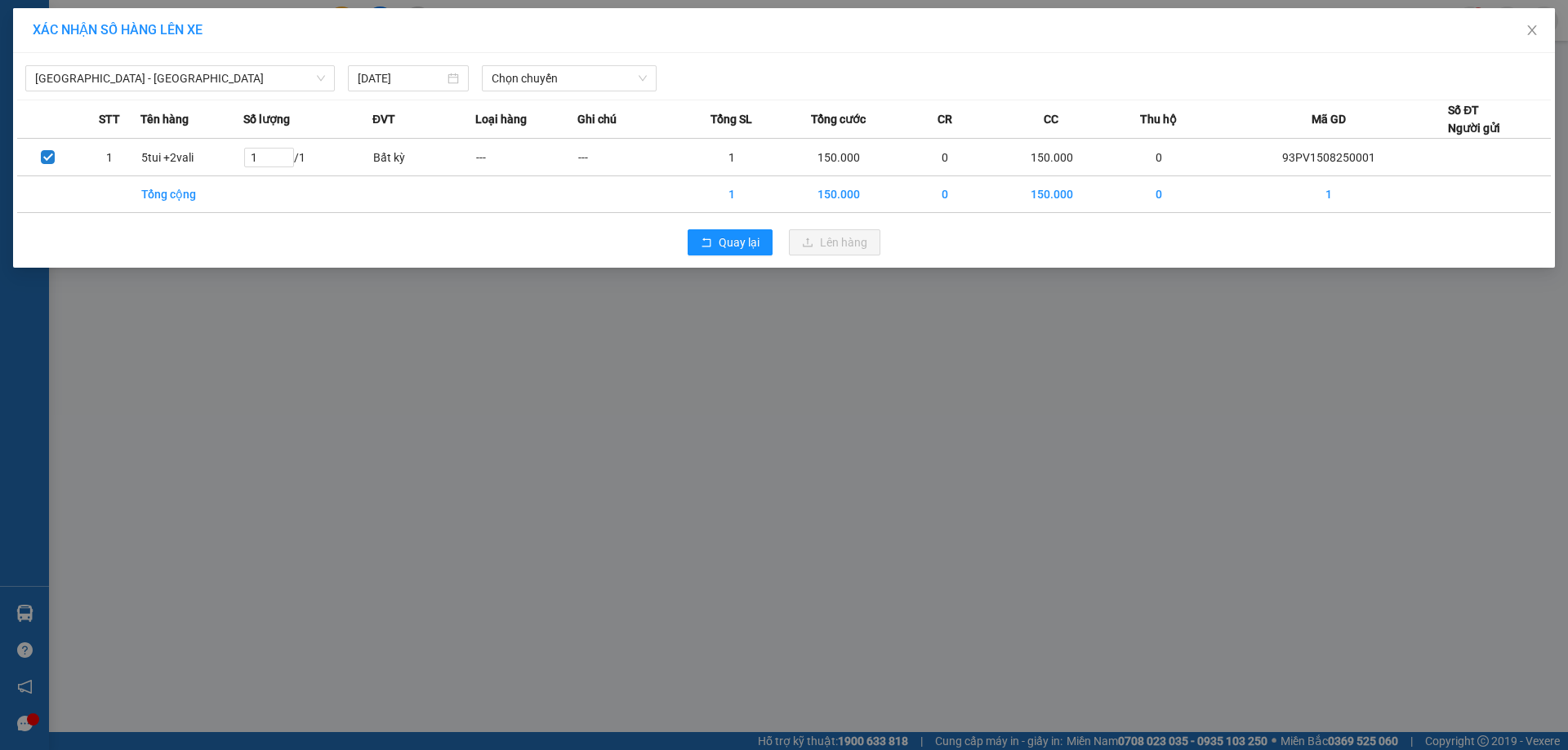
click at [550, 63] on div "[GEOGRAPHIC_DATA] - [GEOGRAPHIC_DATA] [DATE] Chọn chuyến" at bounding box center [784, 74] width 1534 height 34
click at [554, 69] on span "Chọn chuyến" at bounding box center [569, 79] width 155 height 25
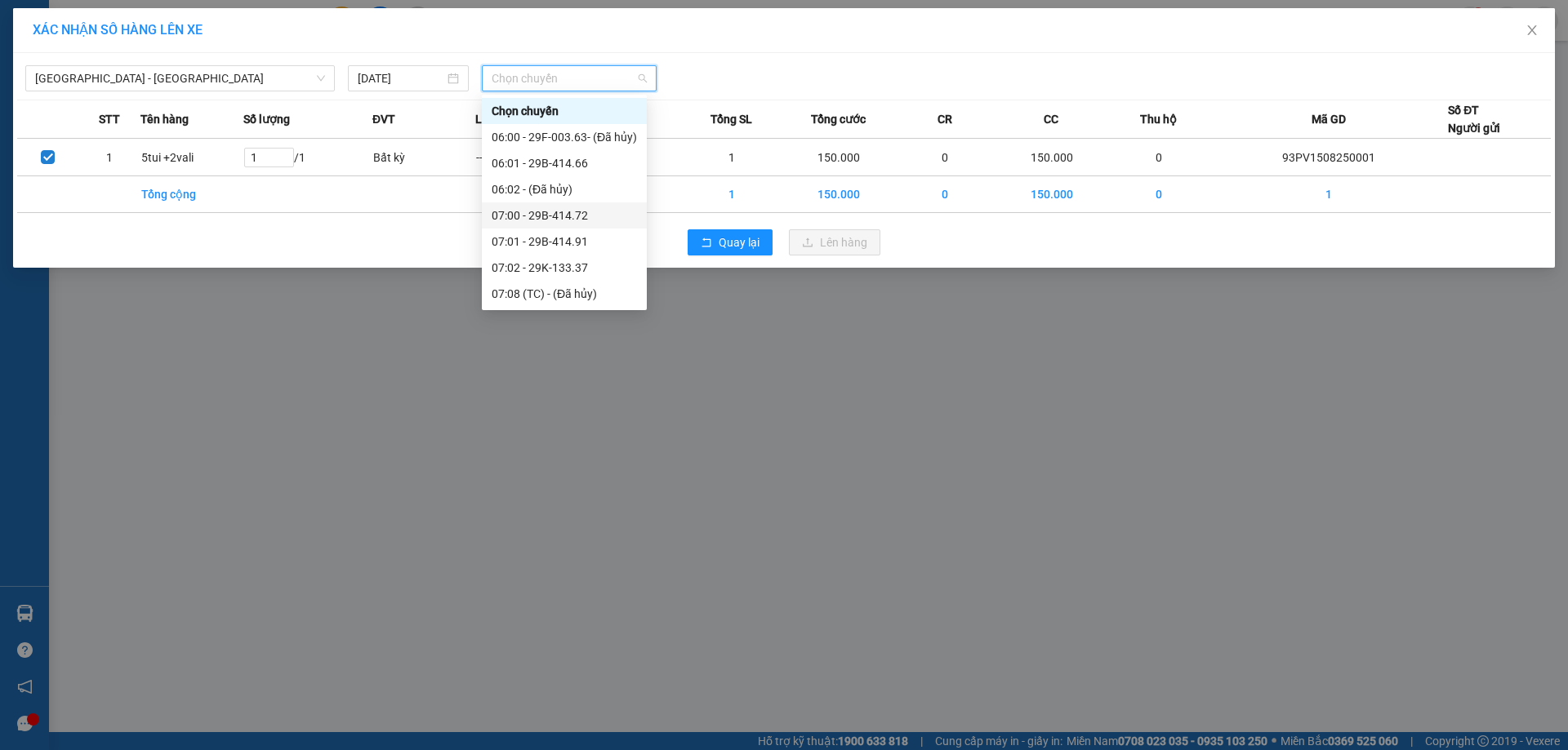
click at [585, 213] on div "07:00 - 29B-414.72" at bounding box center [564, 216] width 145 height 18
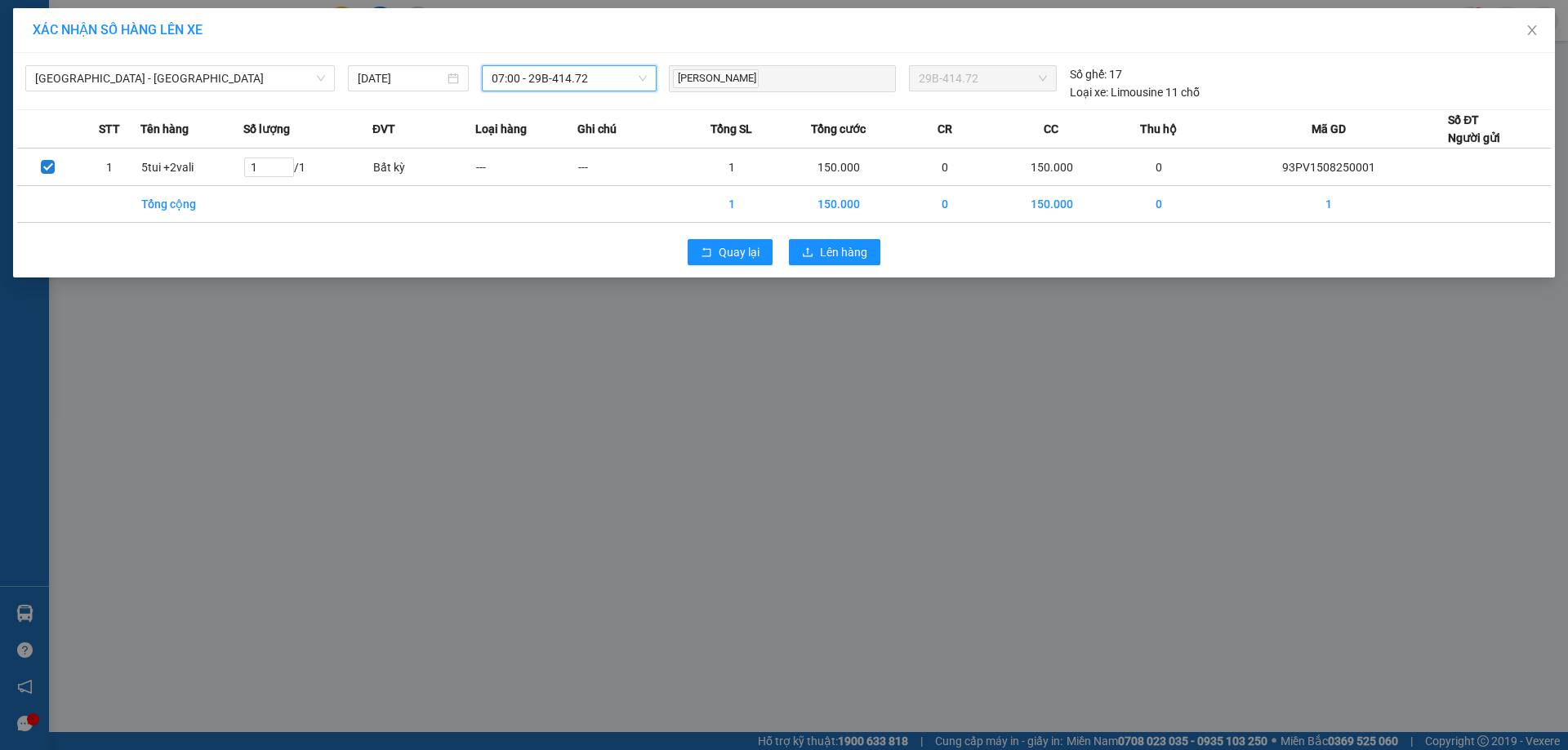
click at [603, 75] on span "07:00 - 29B-414.72" at bounding box center [569, 79] width 155 height 25
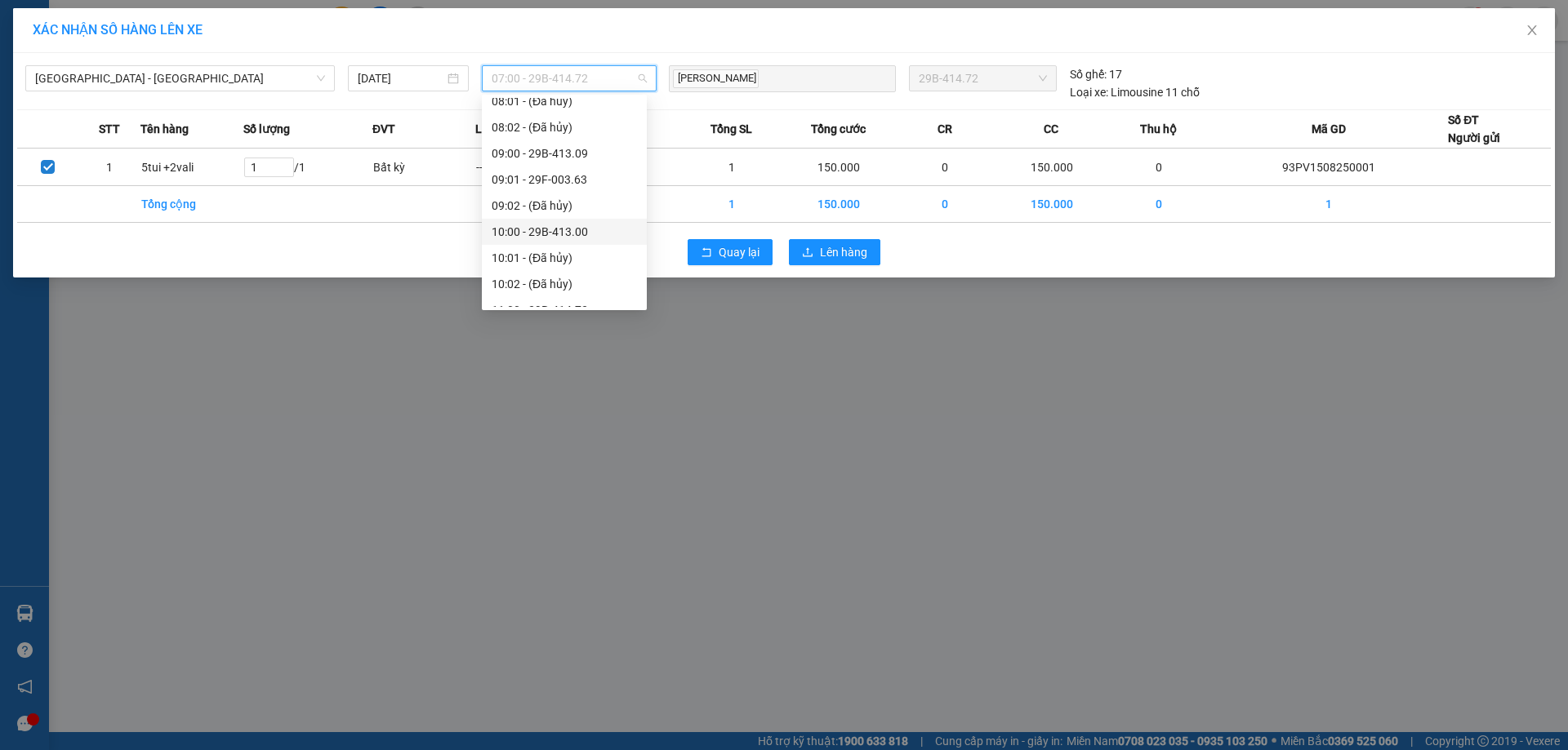
scroll to position [327, 0]
click at [597, 230] on div "11:00 - 29B-414.72" at bounding box center [564, 229] width 145 height 18
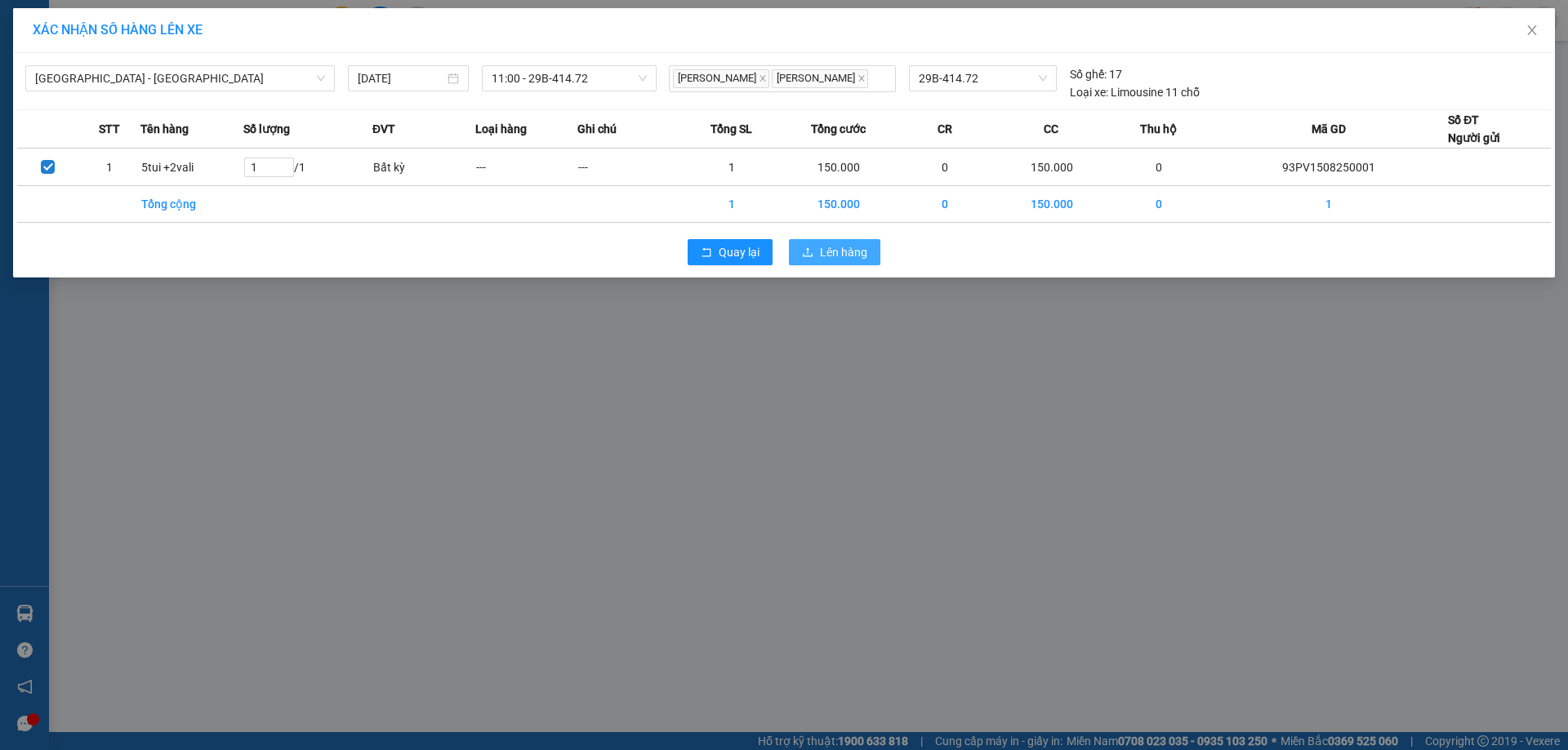
click at [833, 245] on span "Lên hàng" at bounding box center [843, 252] width 47 height 18
